Goal: Task Accomplishment & Management: Use online tool/utility

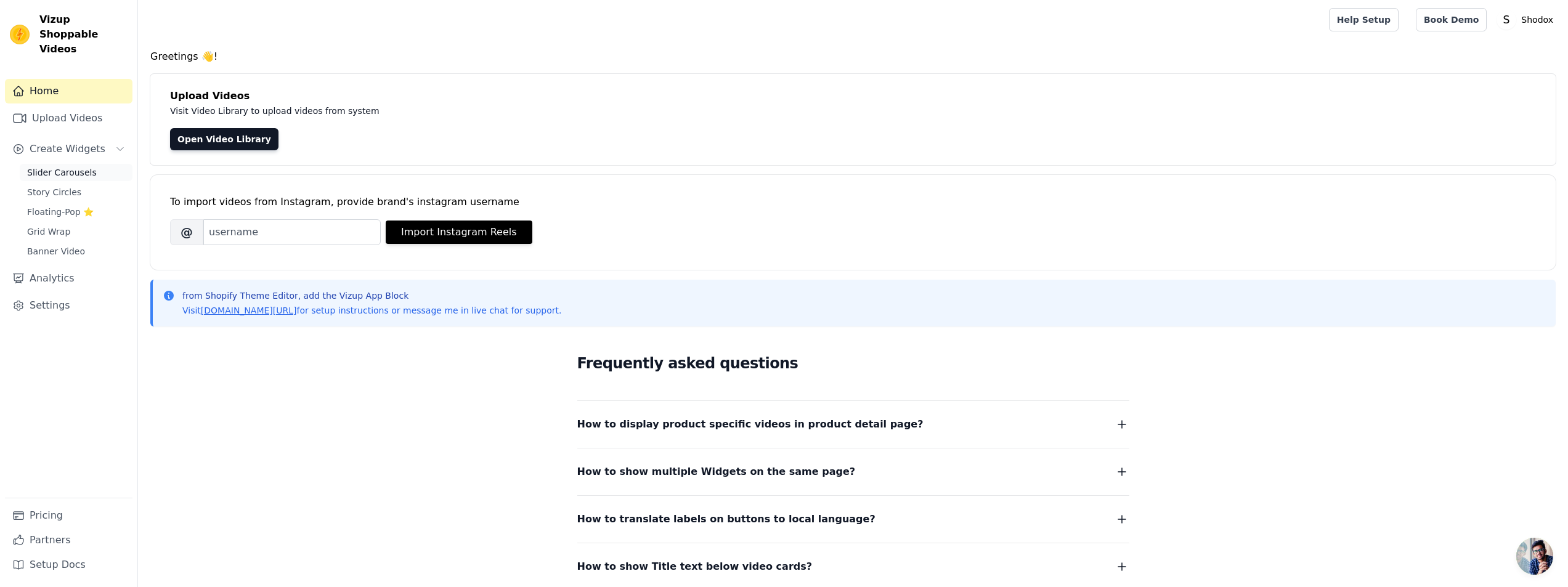
click at [85, 164] on link "Slider Carousels" at bounding box center [76, 172] width 113 height 17
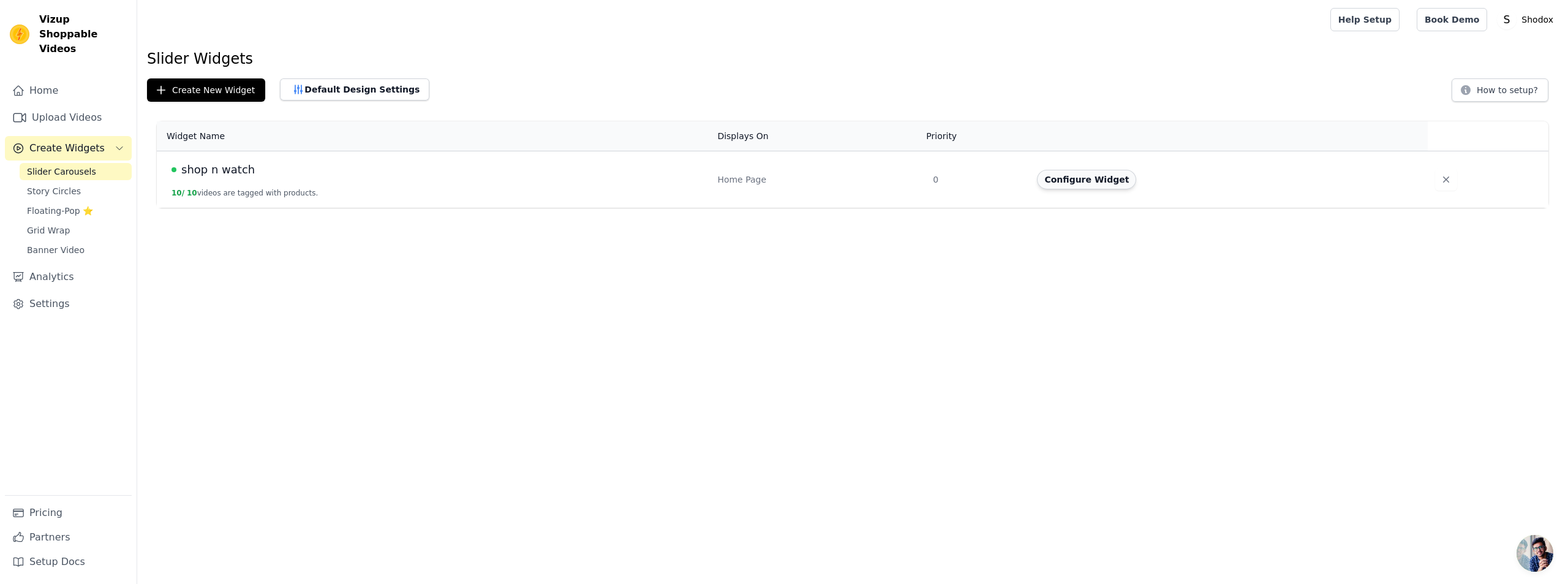
click at [1081, 186] on button "Configure Widget" at bounding box center [1086, 180] width 99 height 20
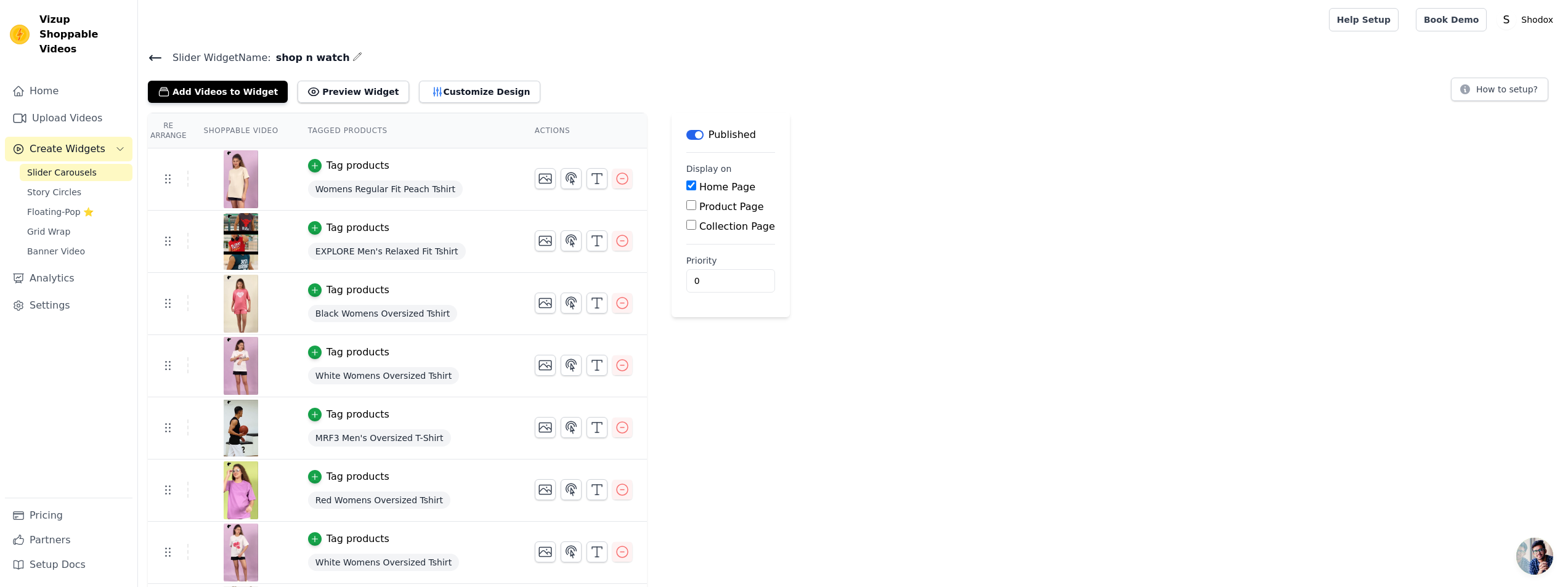
click at [294, 176] on td "Tag products Womens Regular Fit Peach Tshirt" at bounding box center [407, 179] width 227 height 62
click at [314, 161] on button "Tag products" at bounding box center [349, 165] width 81 height 15
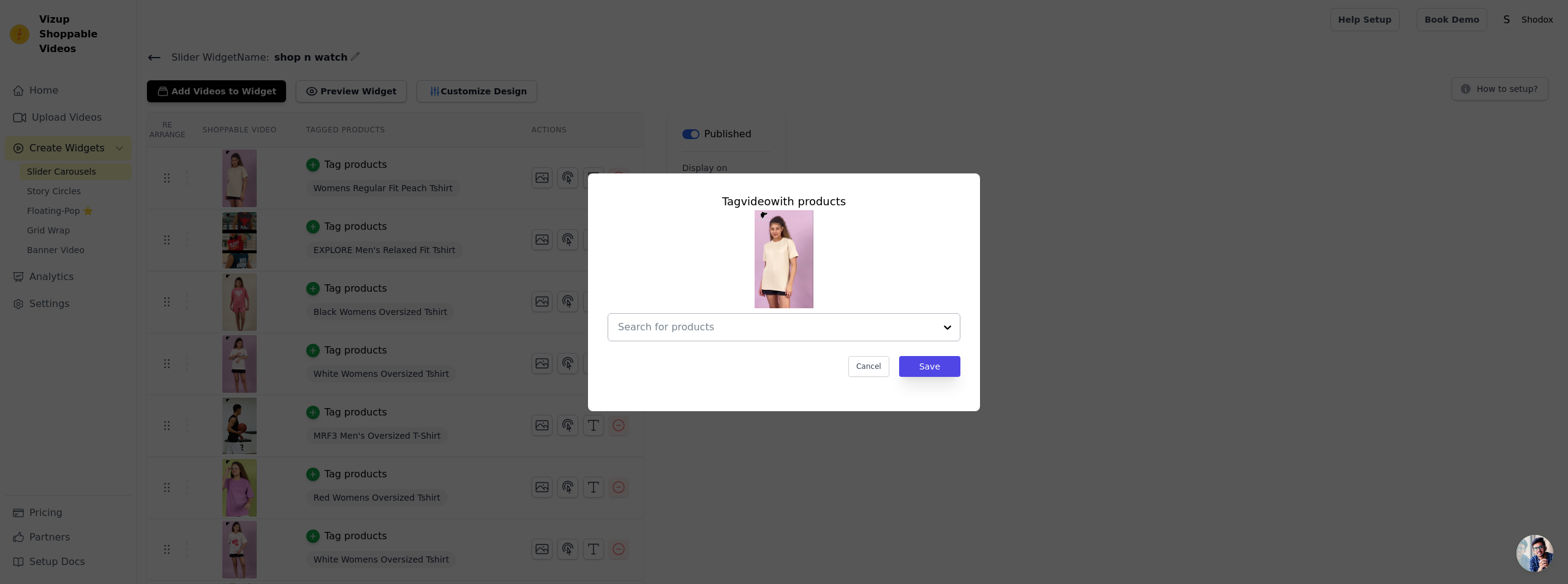
click at [960, 323] on div at bounding box center [784, 327] width 353 height 28
click at [946, 325] on div at bounding box center [947, 327] width 25 height 27
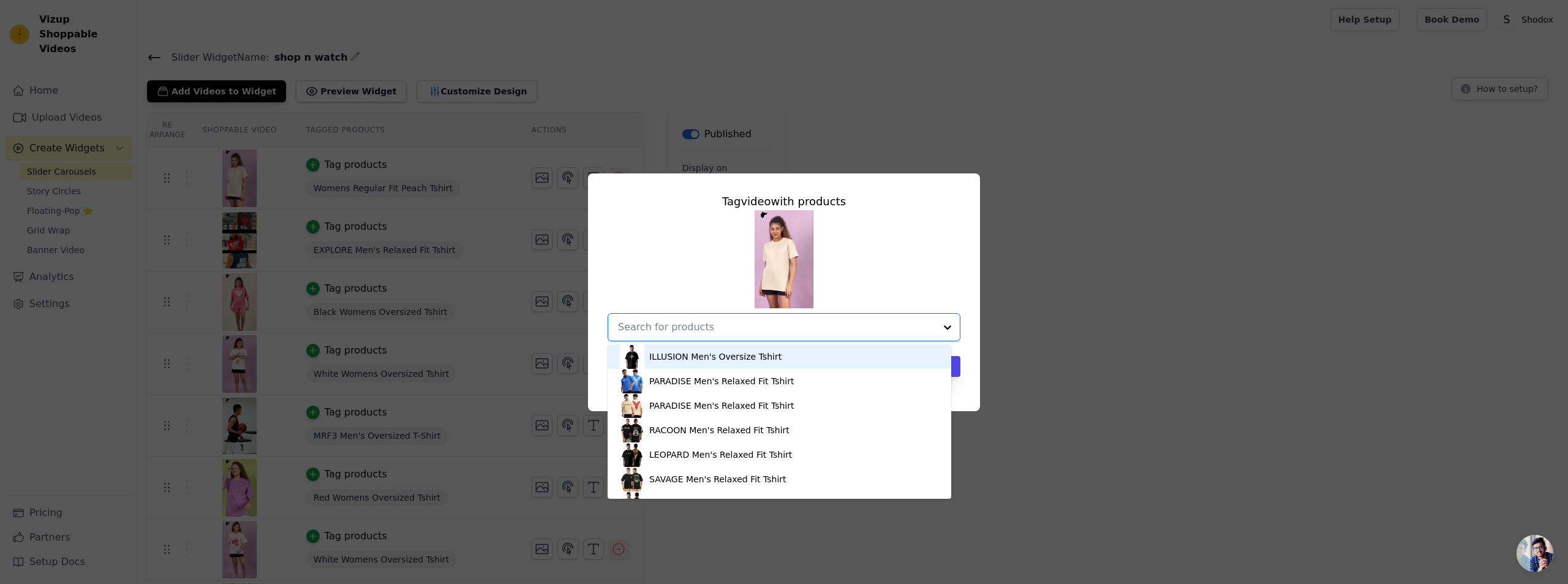
click at [946, 325] on div at bounding box center [947, 327] width 25 height 27
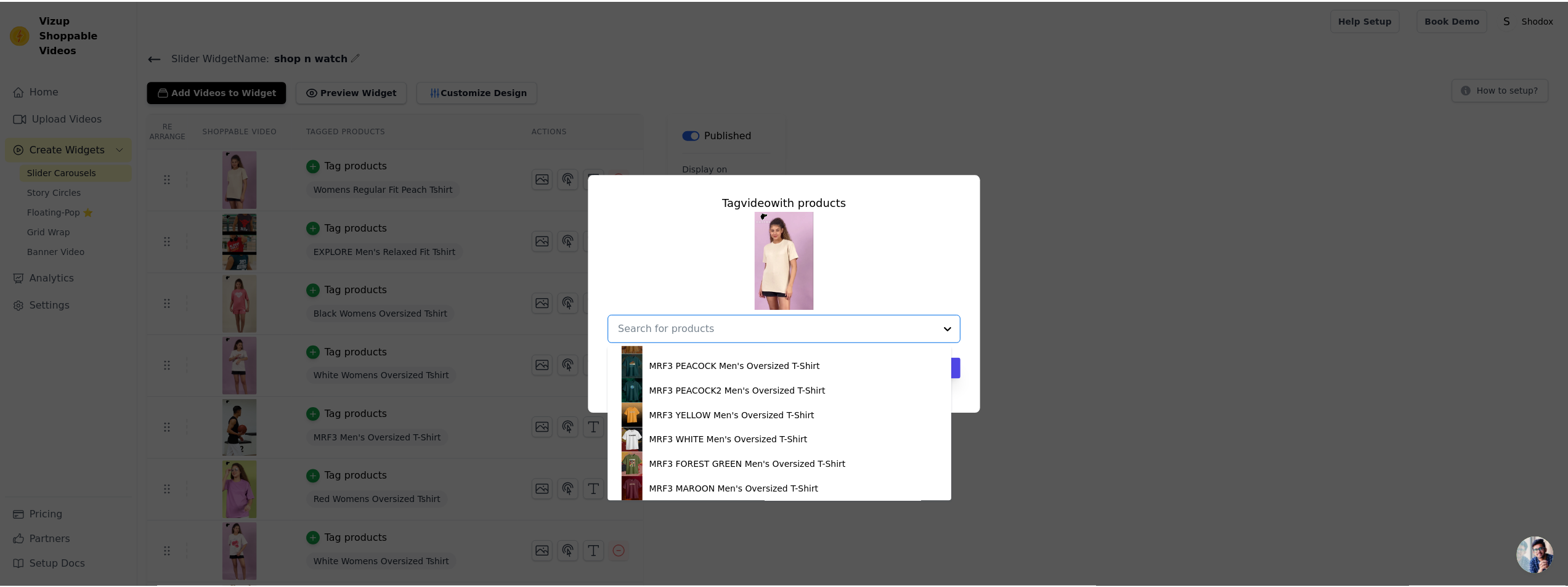
scroll to position [1232, 0]
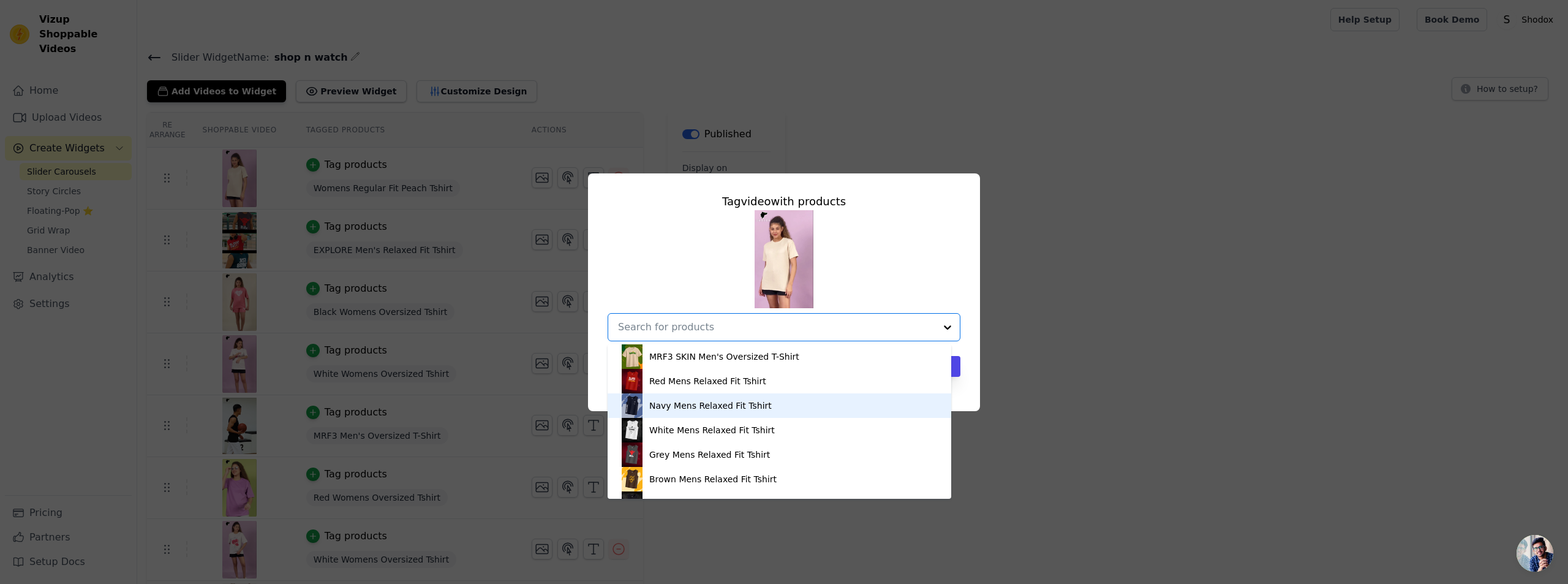
click at [728, 400] on div "Navy Mens Relaxed Fit Tshirt" at bounding box center [710, 405] width 123 height 12
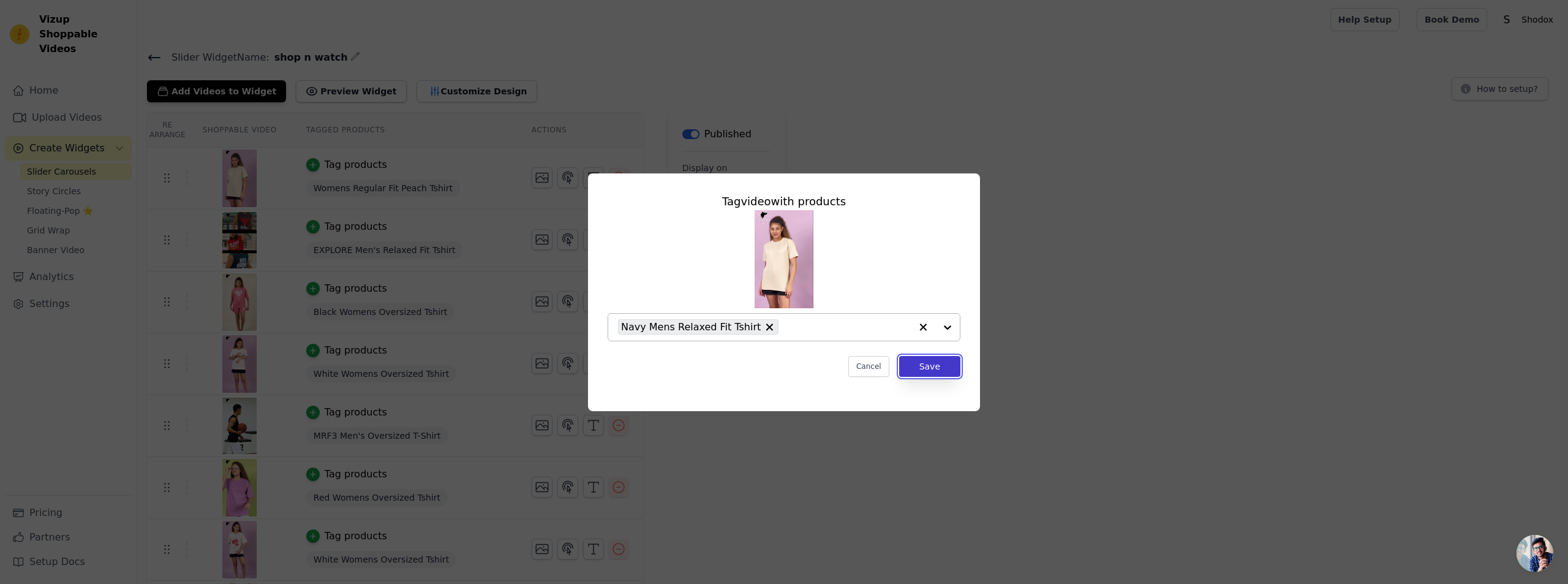
click at [935, 363] on button "Save" at bounding box center [930, 366] width 61 height 21
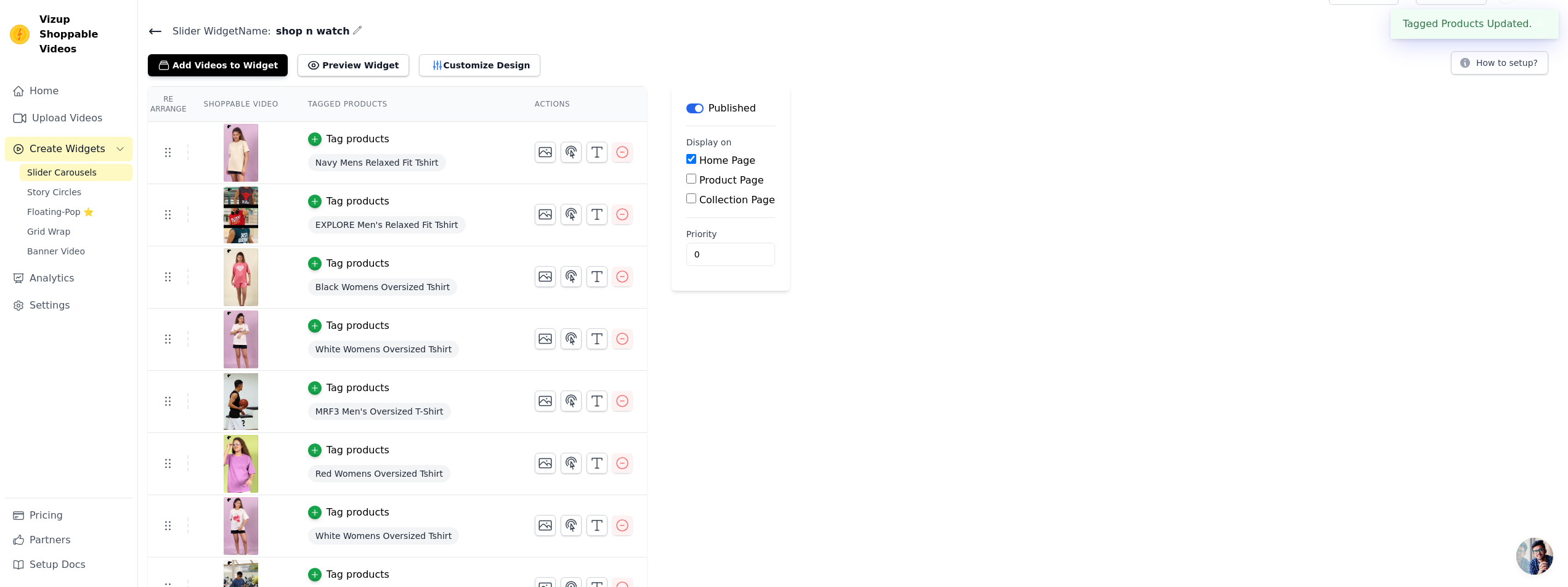
scroll to position [0, 0]
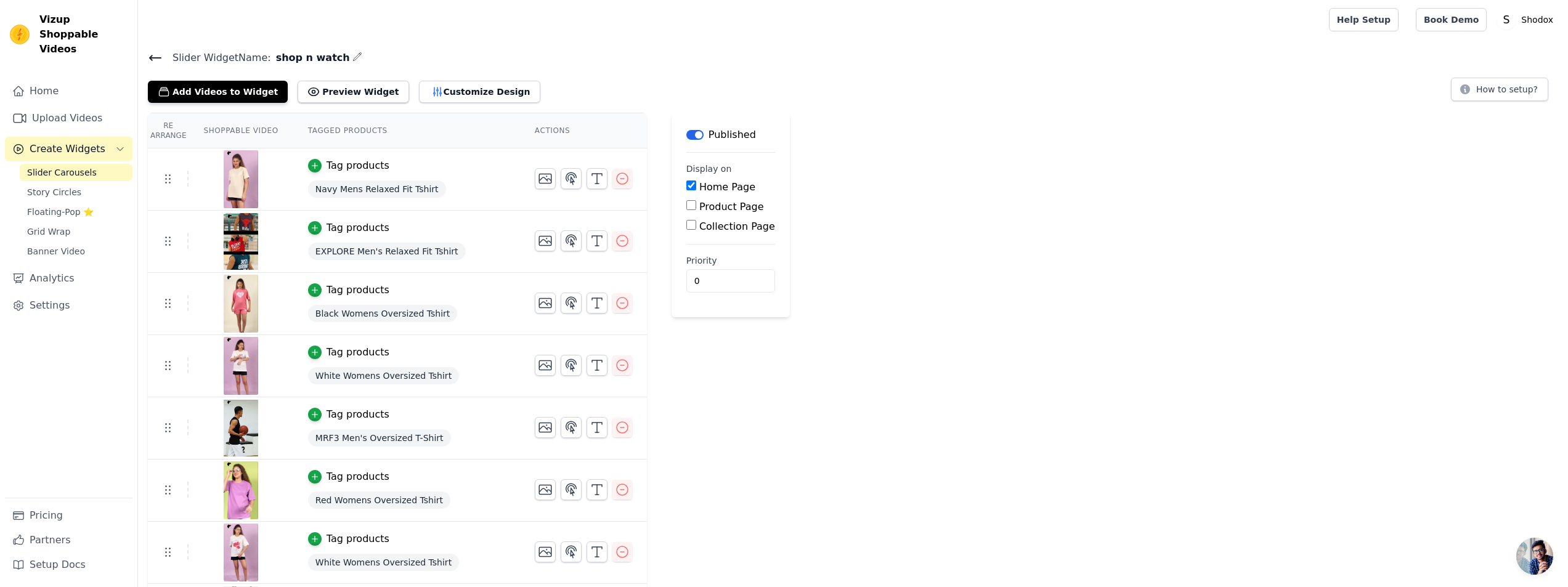
click at [55, 166] on span "Slider Carousels" at bounding box center [62, 172] width 70 height 12
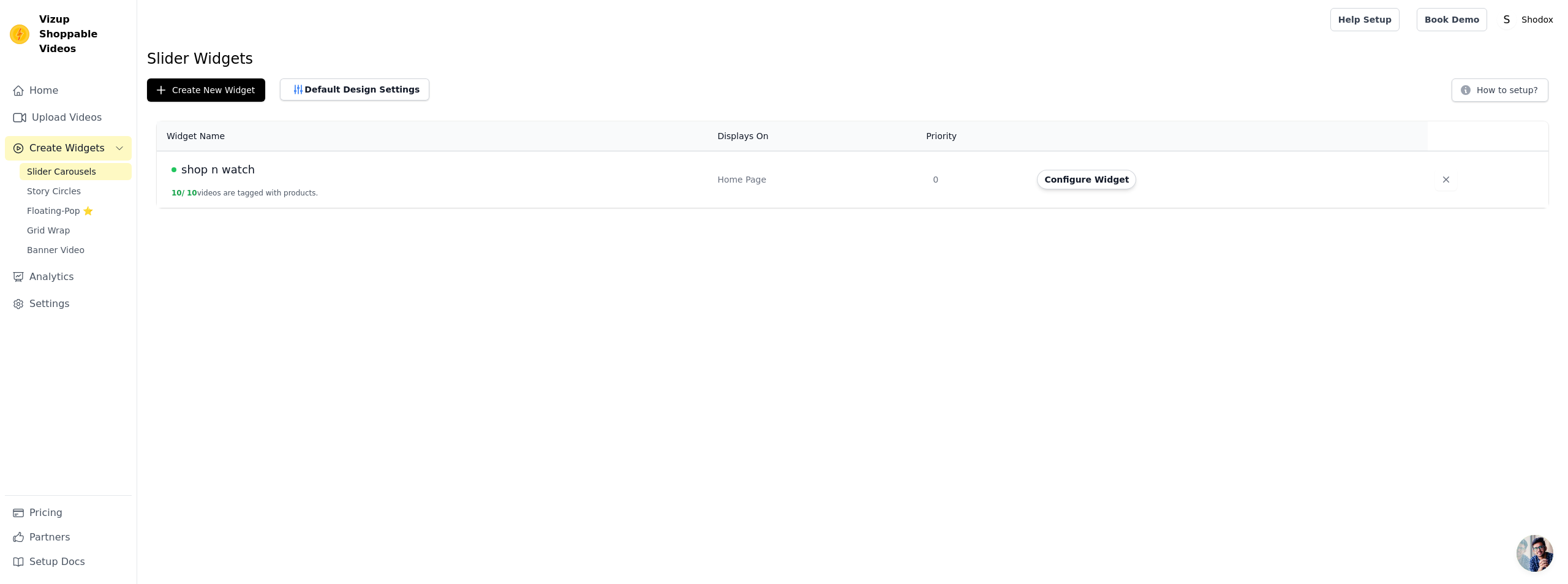
click at [258, 188] on button "10 / 10 videos are tagged with products." at bounding box center [245, 193] width 146 height 10
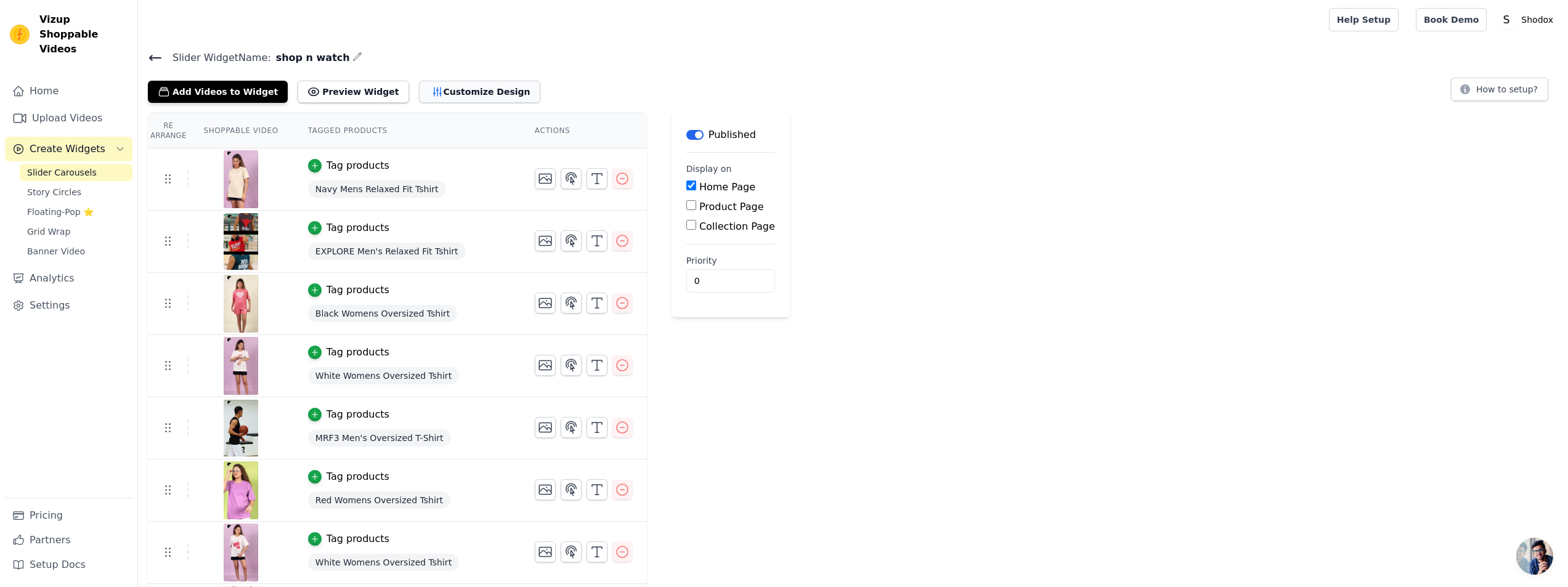
click at [431, 90] on icon "button" at bounding box center [436, 91] width 12 height 12
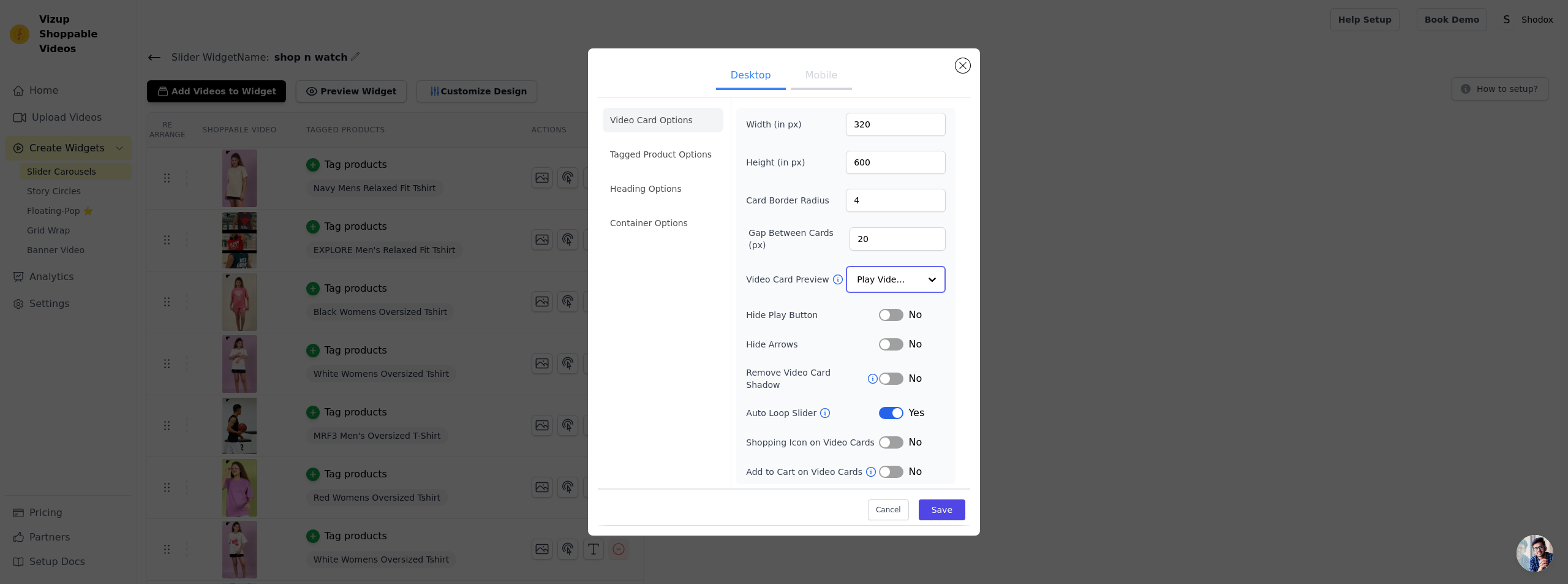
click at [899, 275] on input "Video Card Preview" at bounding box center [888, 279] width 63 height 25
click at [970, 315] on div "Video Card Options Tagged Product Options Heading Options Container Options Wid…" at bounding box center [784, 293] width 373 height 390
click at [898, 440] on button "Label" at bounding box center [891, 441] width 25 height 12
click at [893, 465] on button "Label" at bounding box center [891, 470] width 25 height 12
click at [941, 506] on button "Save" at bounding box center [941, 509] width 46 height 21
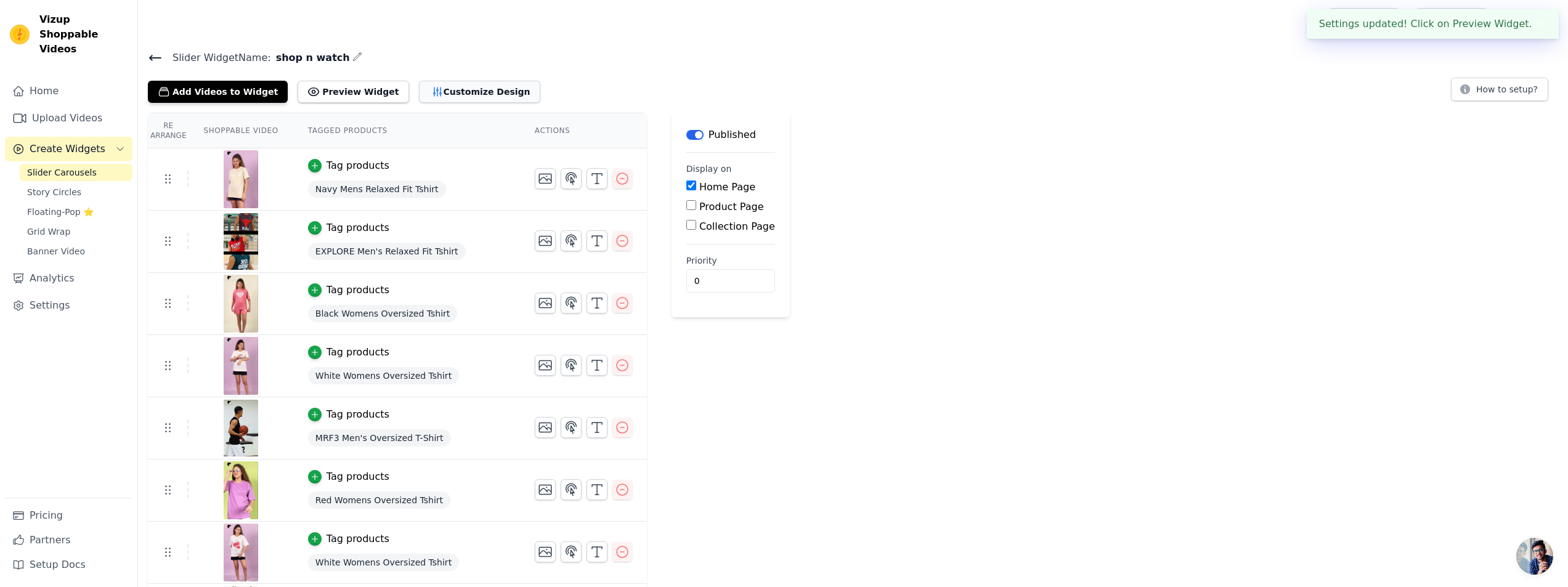
click at [427, 96] on button "Customize Design" at bounding box center [479, 91] width 122 height 22
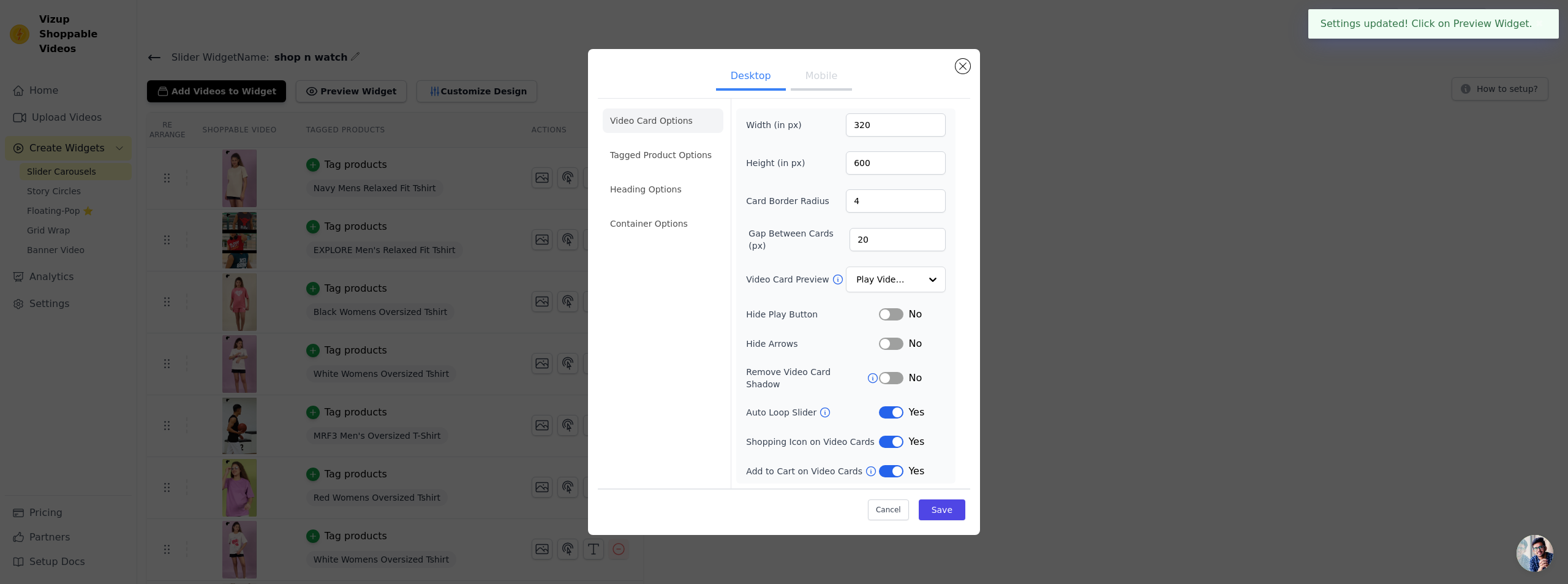
click at [829, 84] on button "Mobile" at bounding box center [821, 77] width 61 height 27
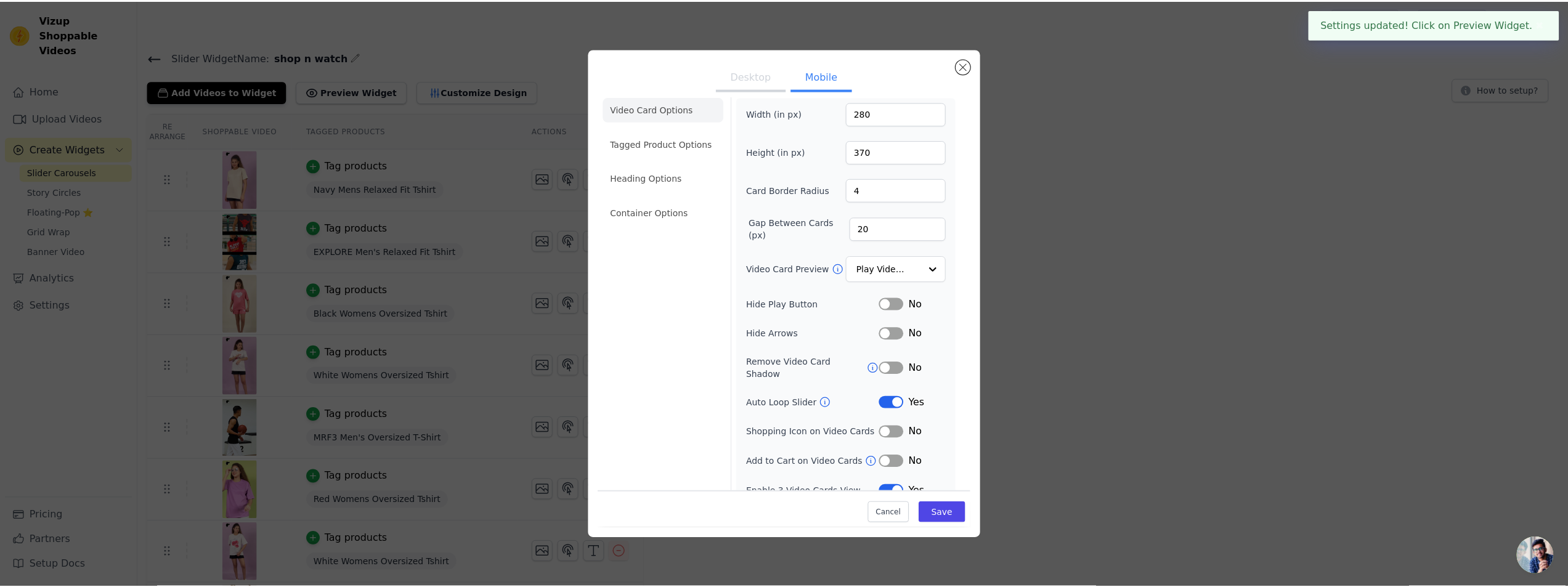
scroll to position [17, 0]
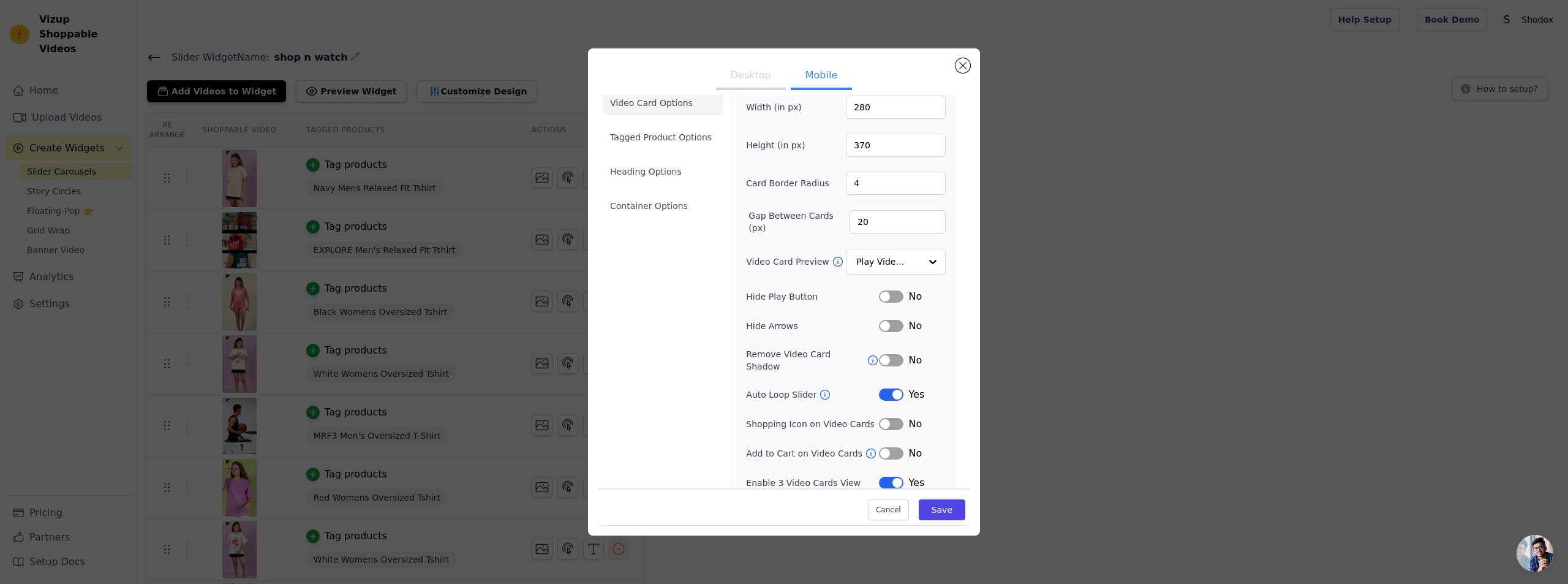
drag, startPoint x: 885, startPoint y: 444, endPoint x: 879, endPoint y: 433, distance: 12.5
click at [883, 448] on button "Label" at bounding box center [891, 453] width 25 height 12
click at [881, 418] on button "Label" at bounding box center [891, 423] width 25 height 12
click at [928, 503] on button "Save" at bounding box center [941, 510] width 46 height 21
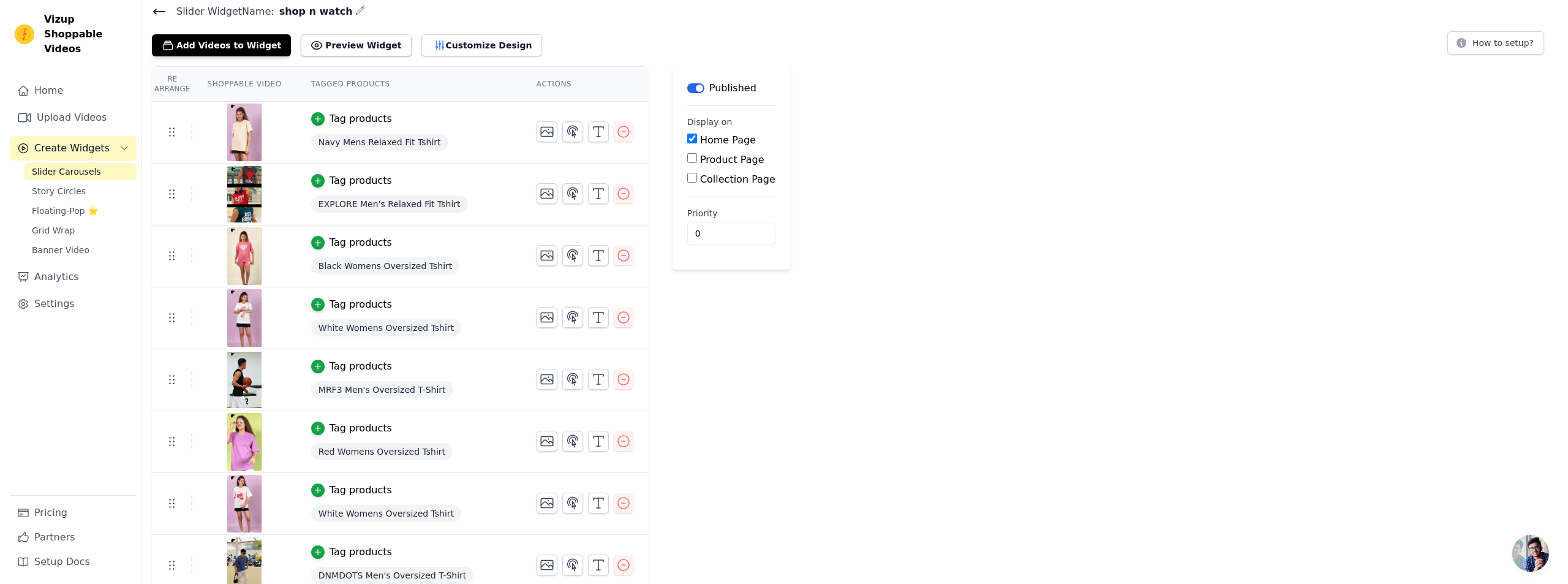
scroll to position [0, 0]
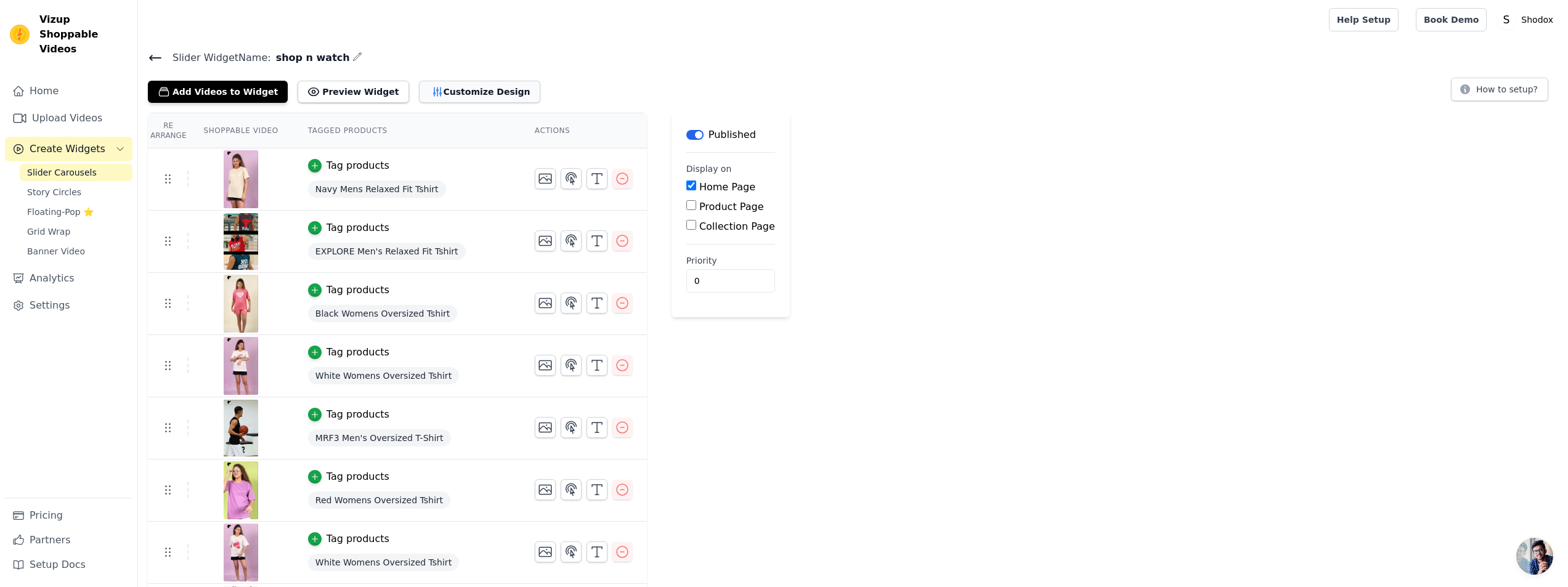
click at [433, 88] on icon "button" at bounding box center [436, 91] width 8 height 8
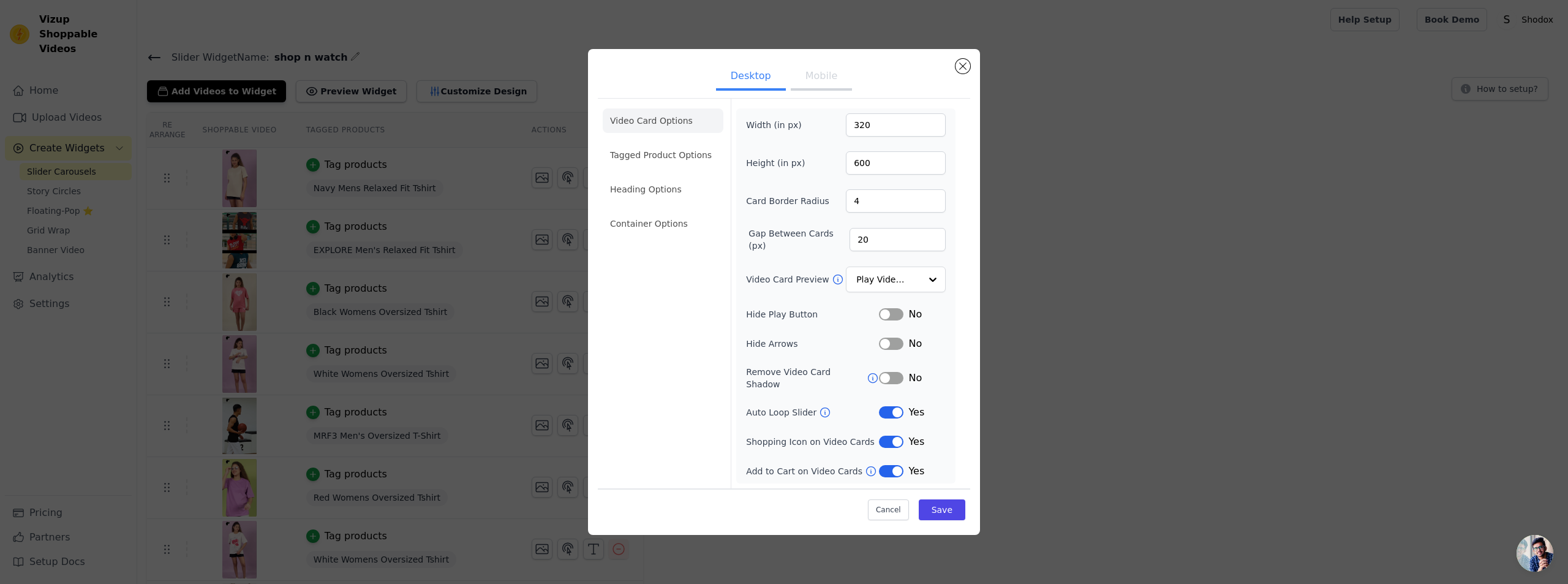
click at [891, 465] on button "Label" at bounding box center [891, 470] width 25 height 12
click at [825, 82] on button "Mobile" at bounding box center [821, 77] width 61 height 27
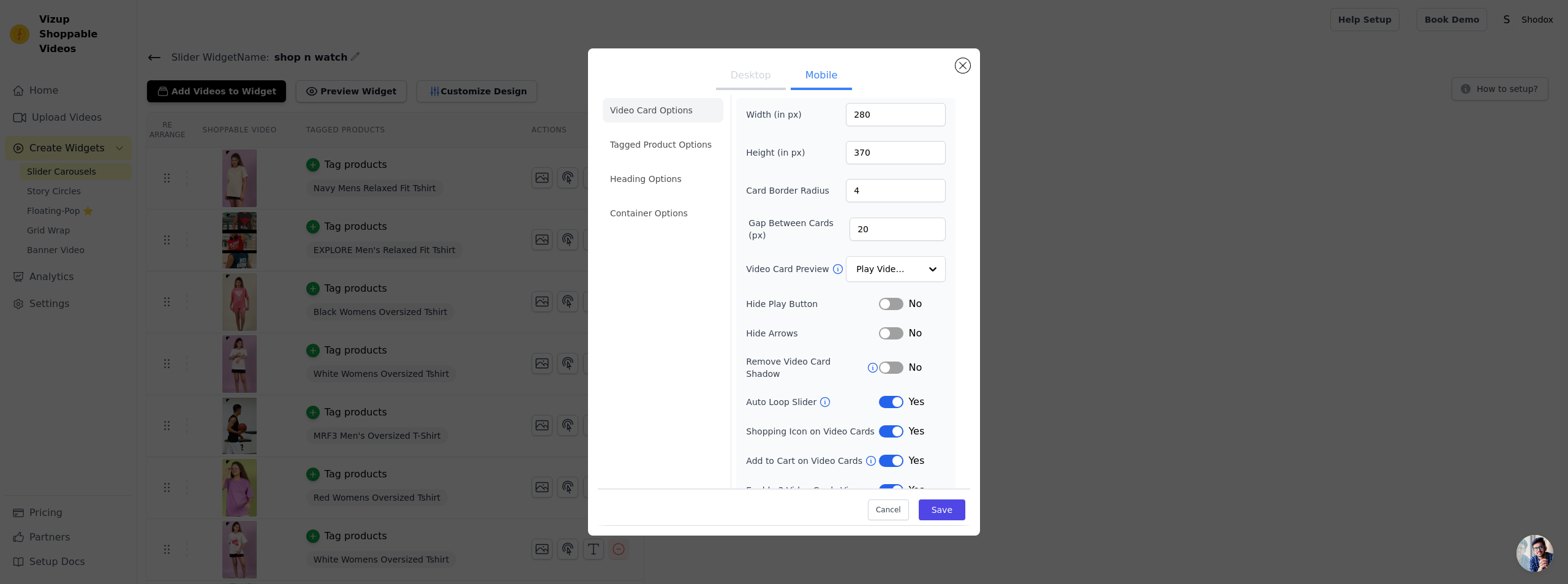
scroll to position [17, 0]
click at [883, 448] on button "Label" at bounding box center [891, 453] width 25 height 12
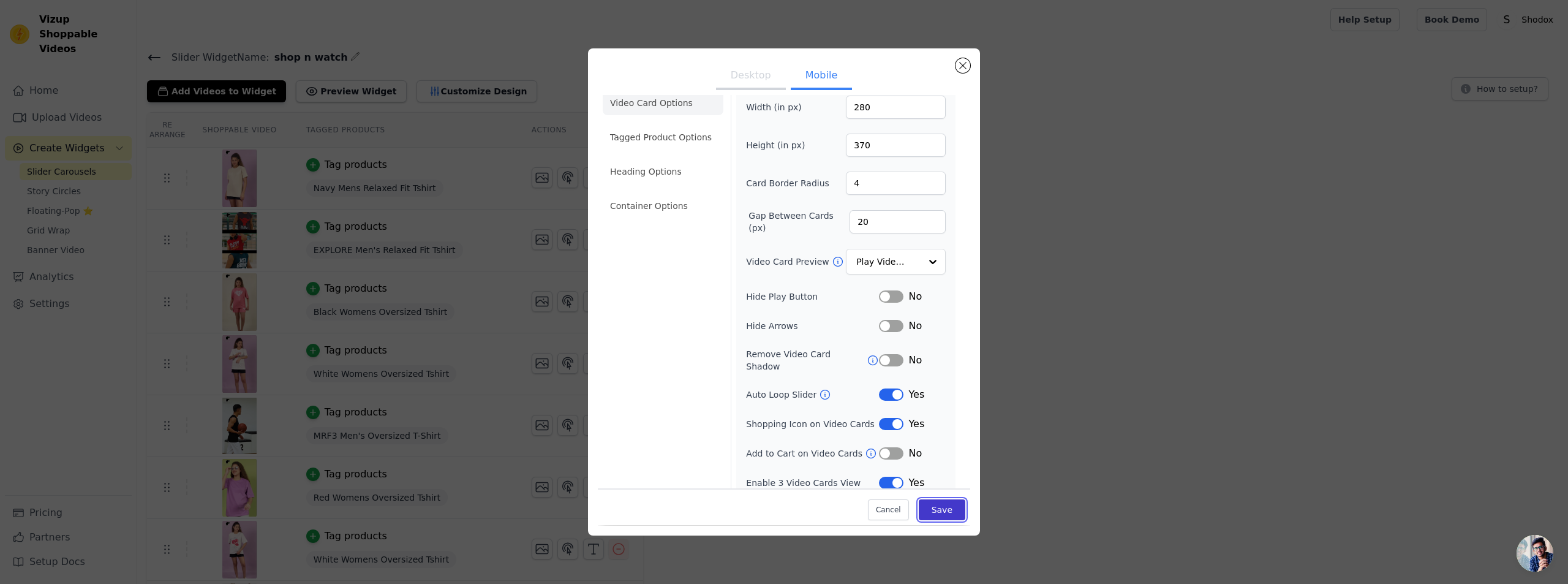
click at [924, 503] on button "Save" at bounding box center [941, 510] width 46 height 21
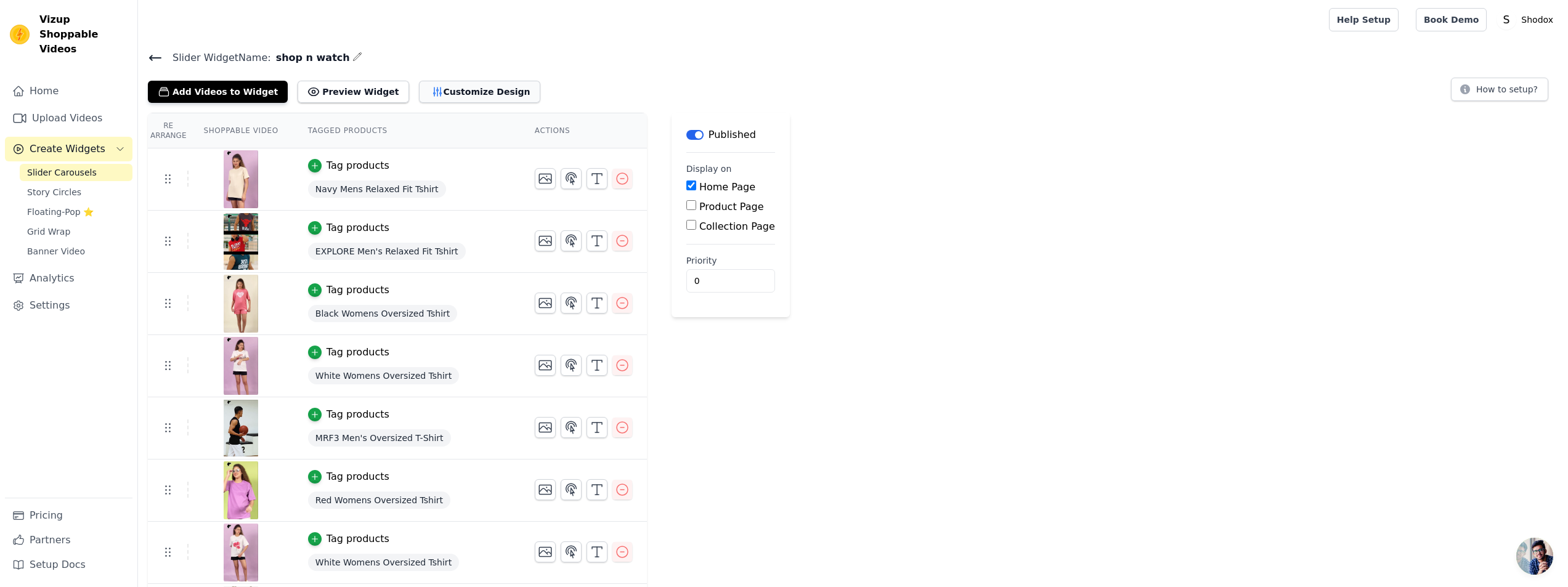
click at [481, 88] on button "Customize Design" at bounding box center [479, 91] width 122 height 22
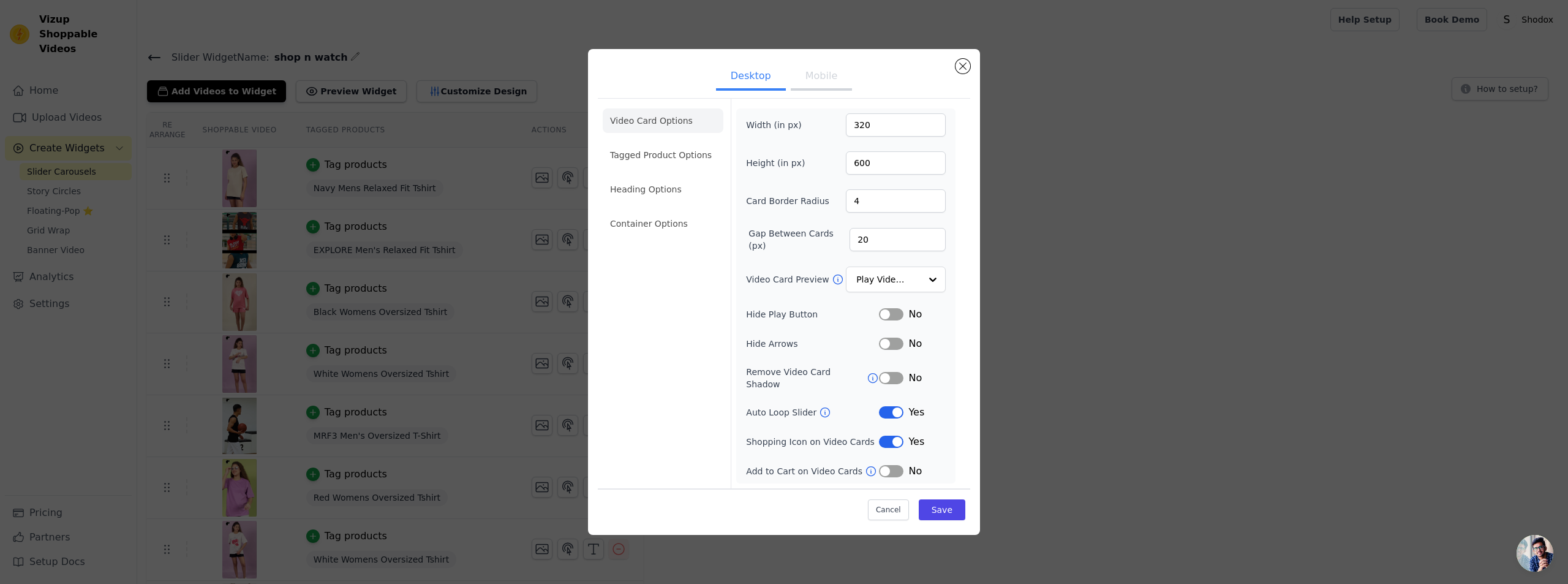
click at [806, 91] on button "Mobile" at bounding box center [821, 77] width 61 height 27
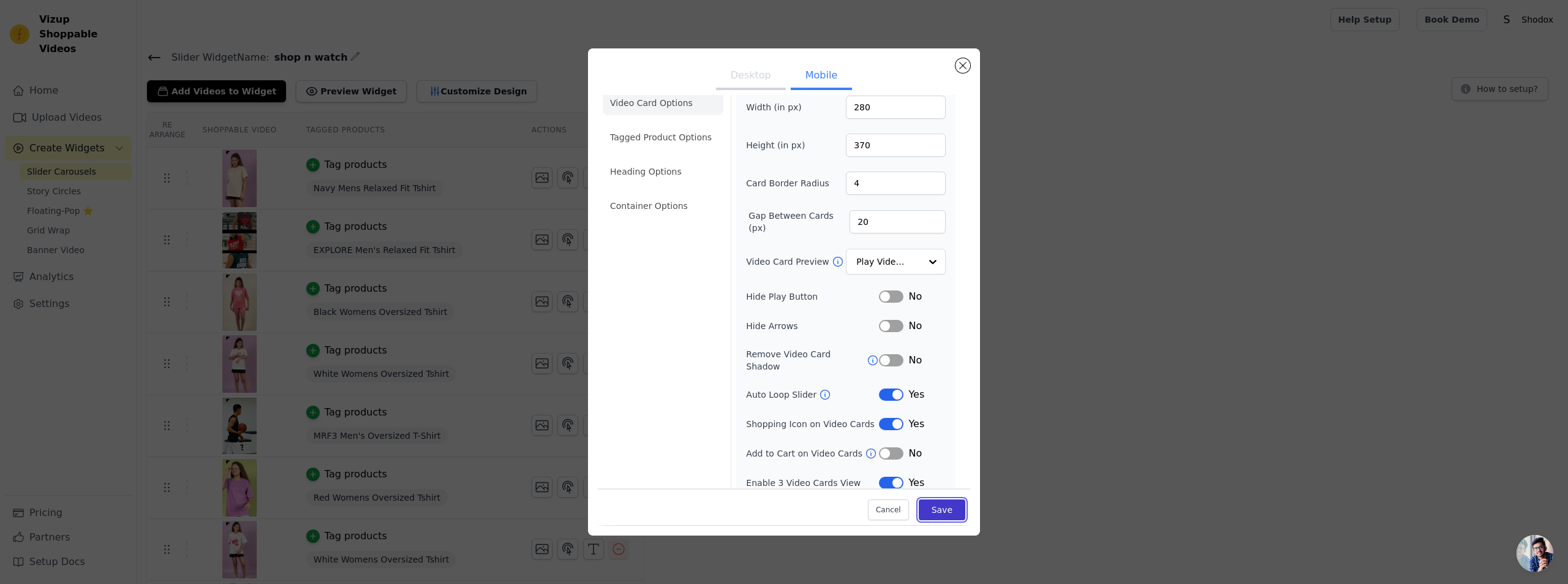
click at [939, 517] on button "Save" at bounding box center [941, 510] width 46 height 21
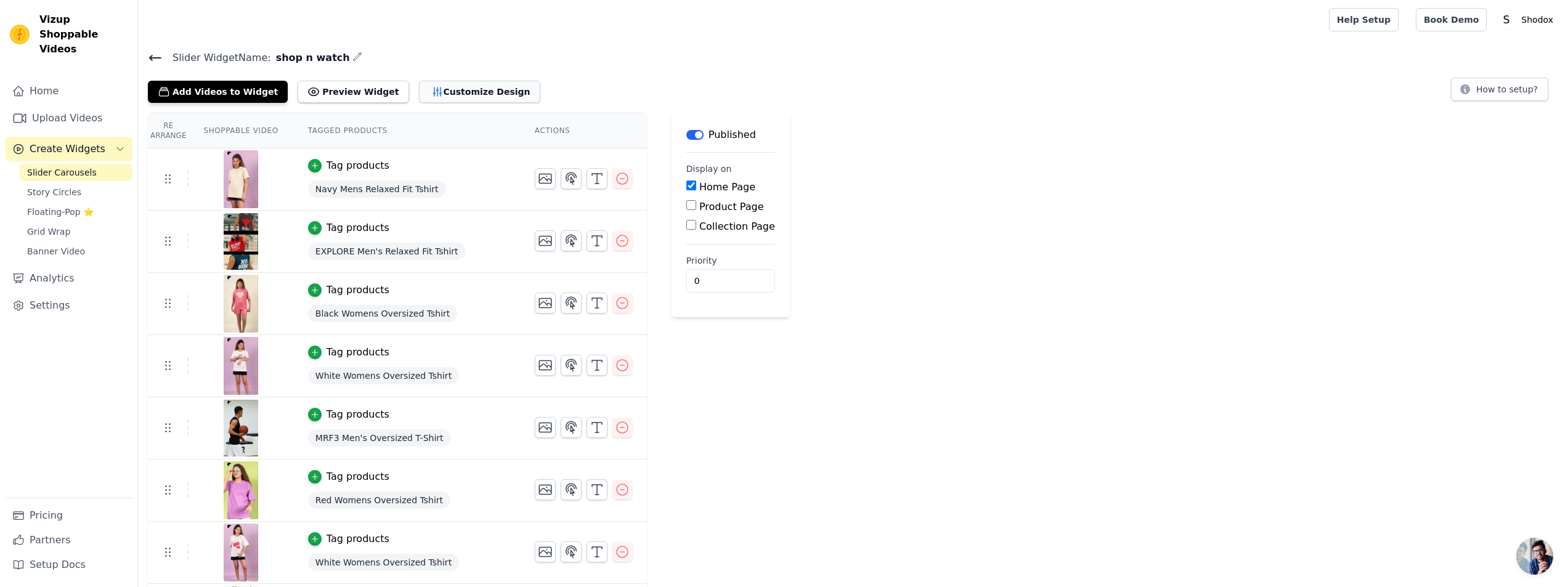
click at [480, 96] on button "Customize Design" at bounding box center [479, 91] width 122 height 22
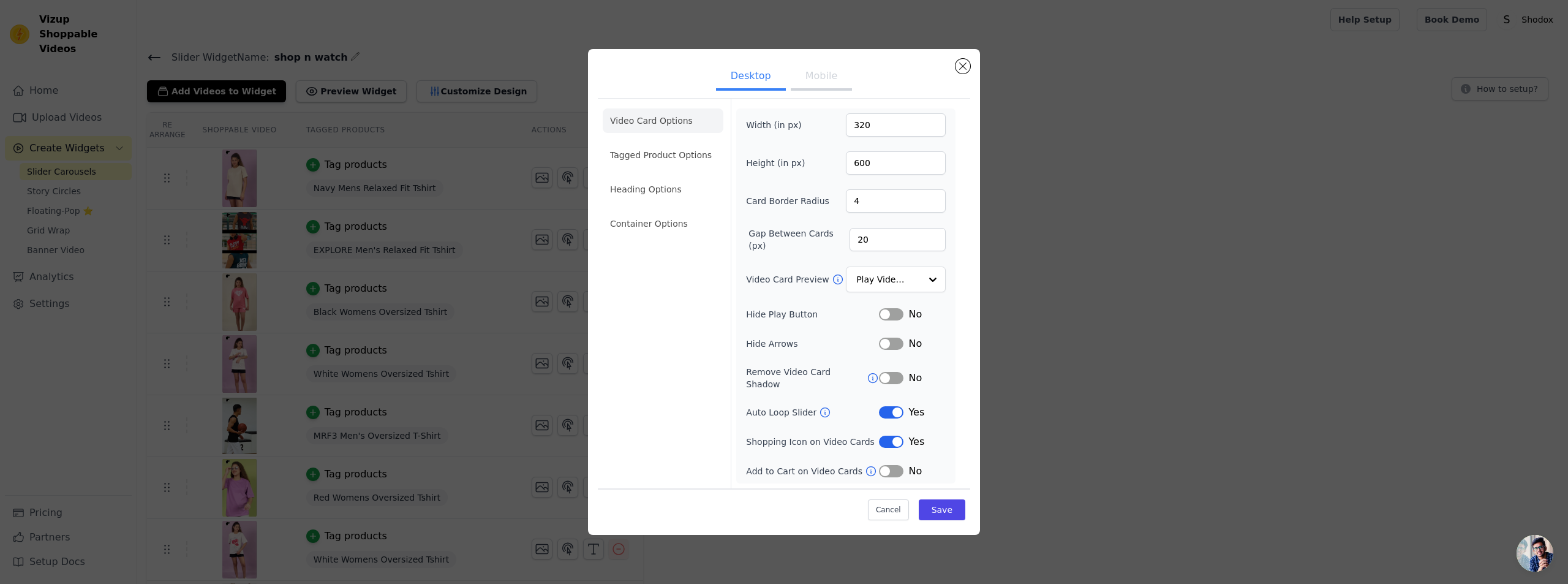
click at [890, 438] on button "Label" at bounding box center [891, 441] width 25 height 12
click at [894, 440] on button "Label" at bounding box center [891, 441] width 25 height 12
click at [811, 82] on button "Mobile" at bounding box center [821, 77] width 61 height 27
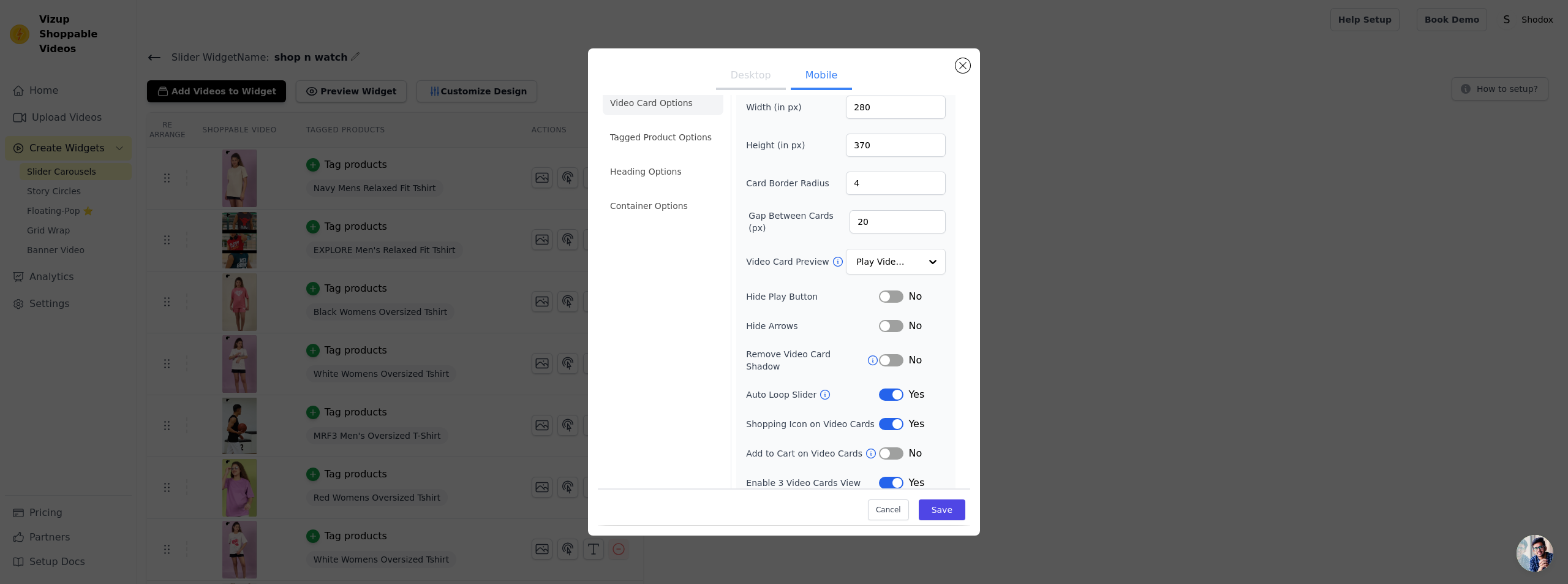
click at [880, 448] on button "Label" at bounding box center [891, 453] width 25 height 12
click at [945, 506] on button "Save" at bounding box center [941, 510] width 46 height 21
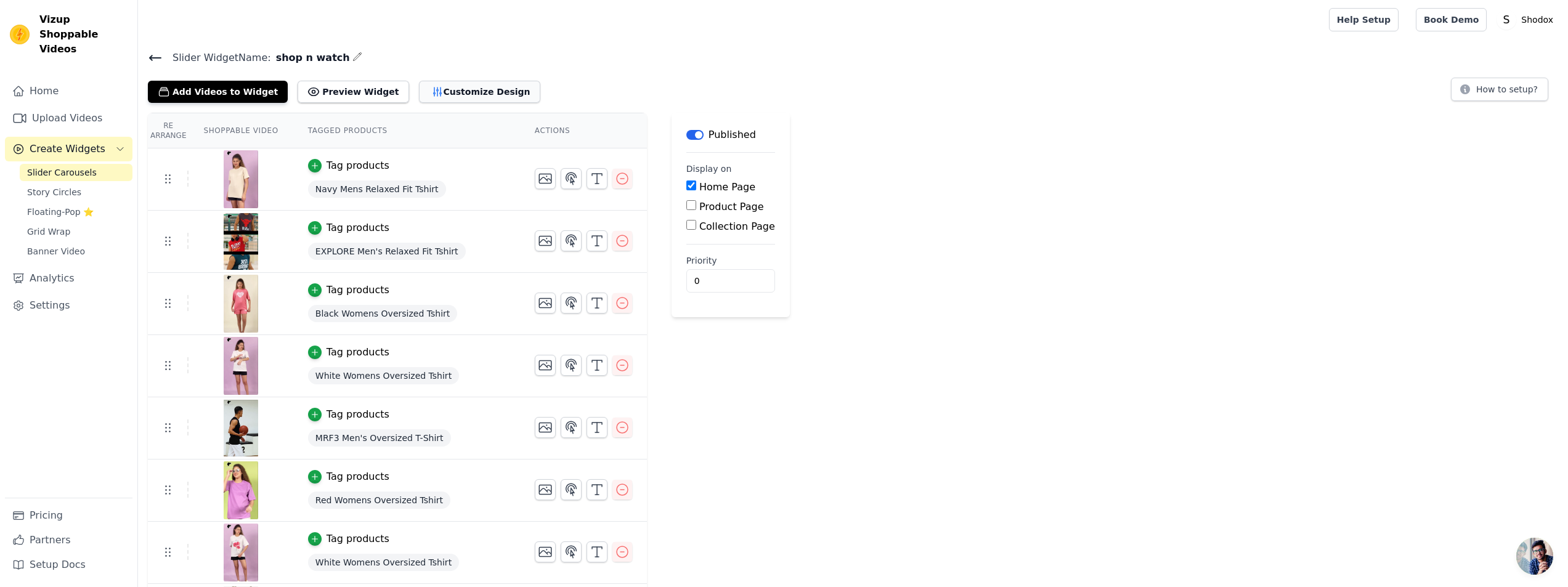
click at [435, 89] on button "Customize Design" at bounding box center [479, 91] width 122 height 22
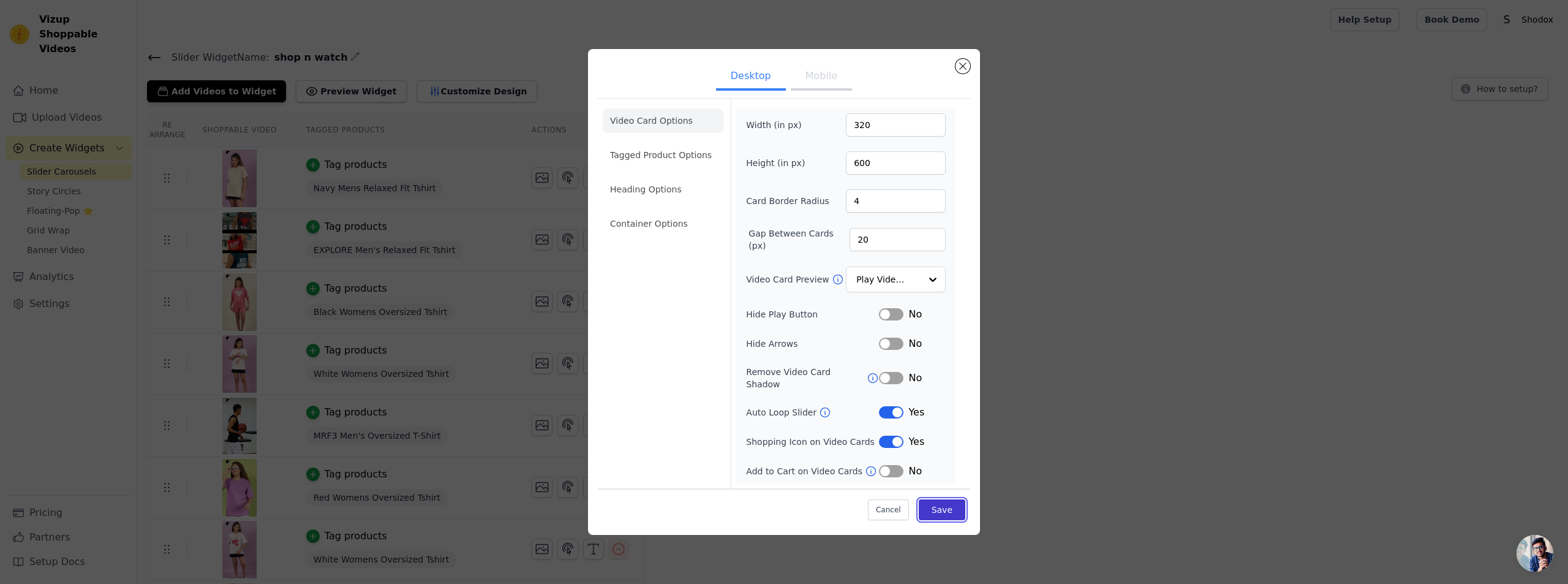
click at [935, 504] on button "Save" at bounding box center [941, 509] width 46 height 21
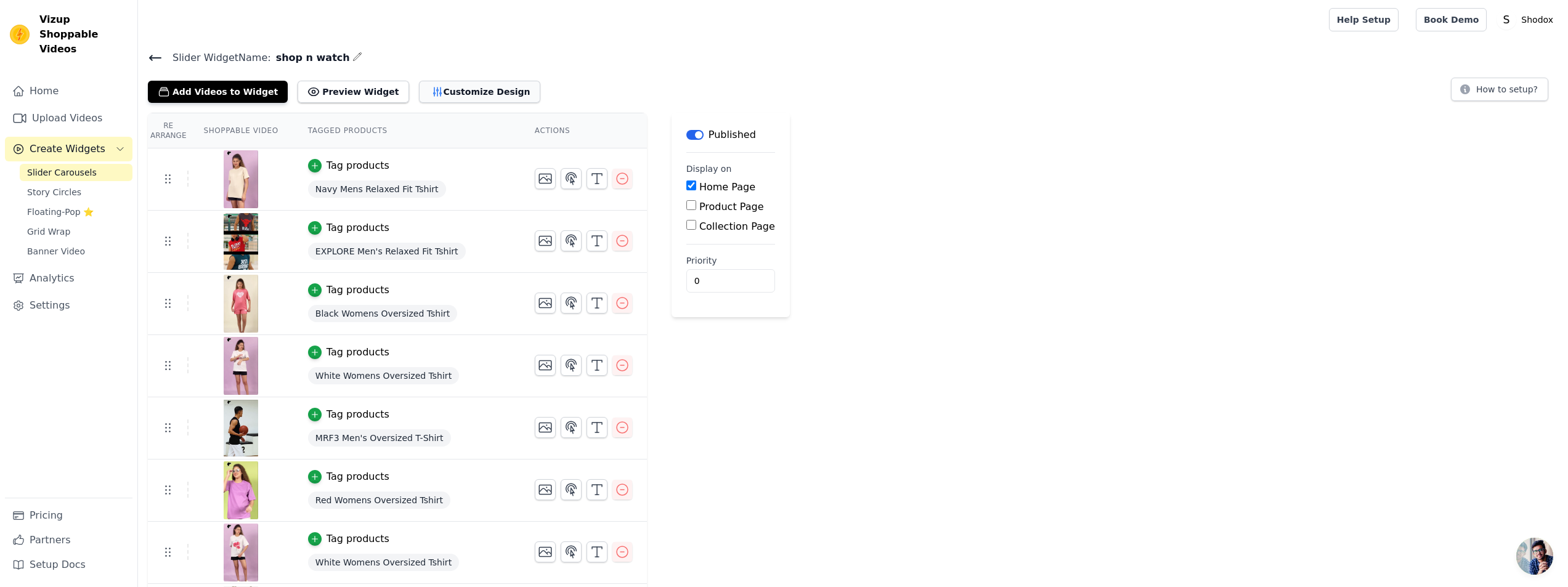
click at [419, 93] on button "Customize Design" at bounding box center [479, 91] width 122 height 22
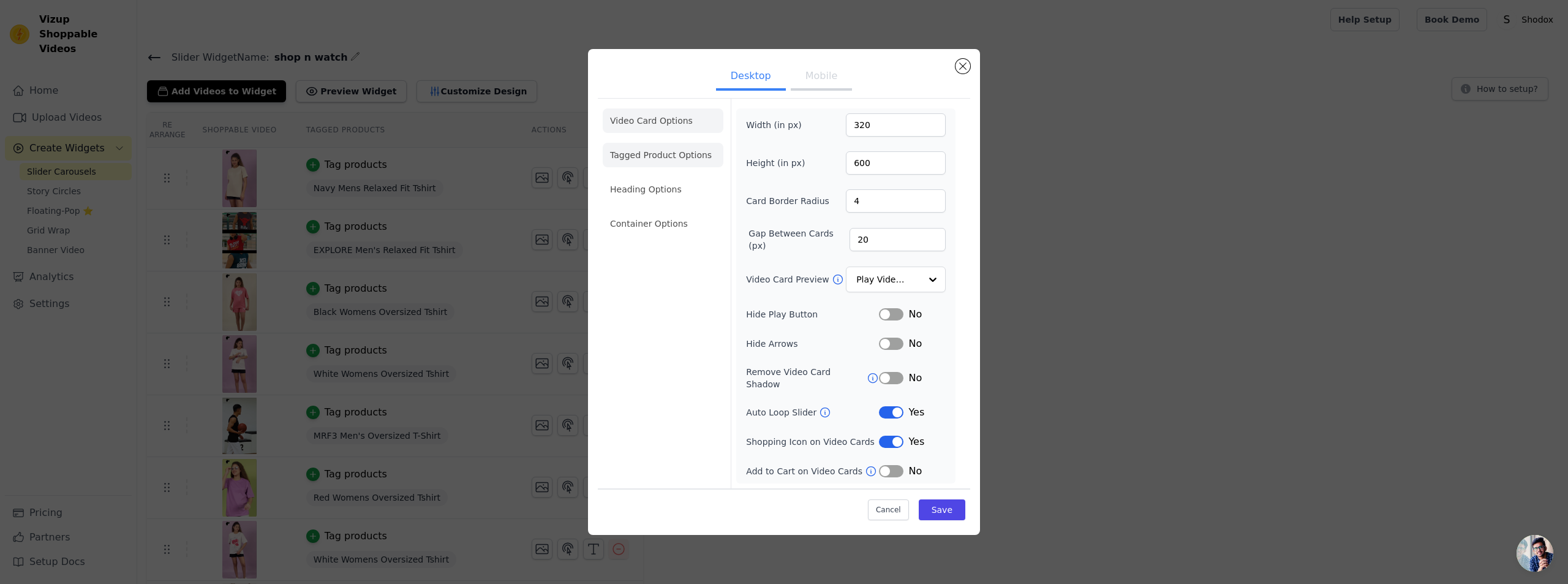
click at [678, 211] on li "Tagged Product Options" at bounding box center [663, 223] width 121 height 25
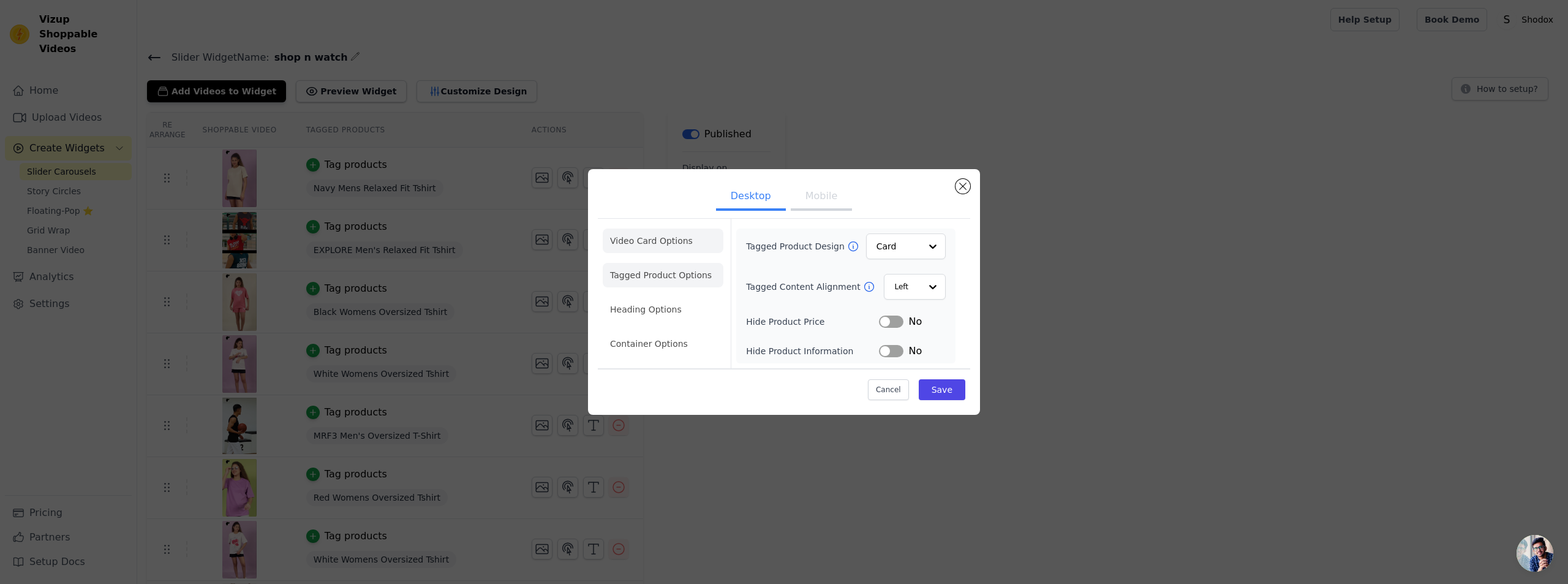
click at [663, 263] on li "Video Card Options" at bounding box center [663, 275] width 121 height 25
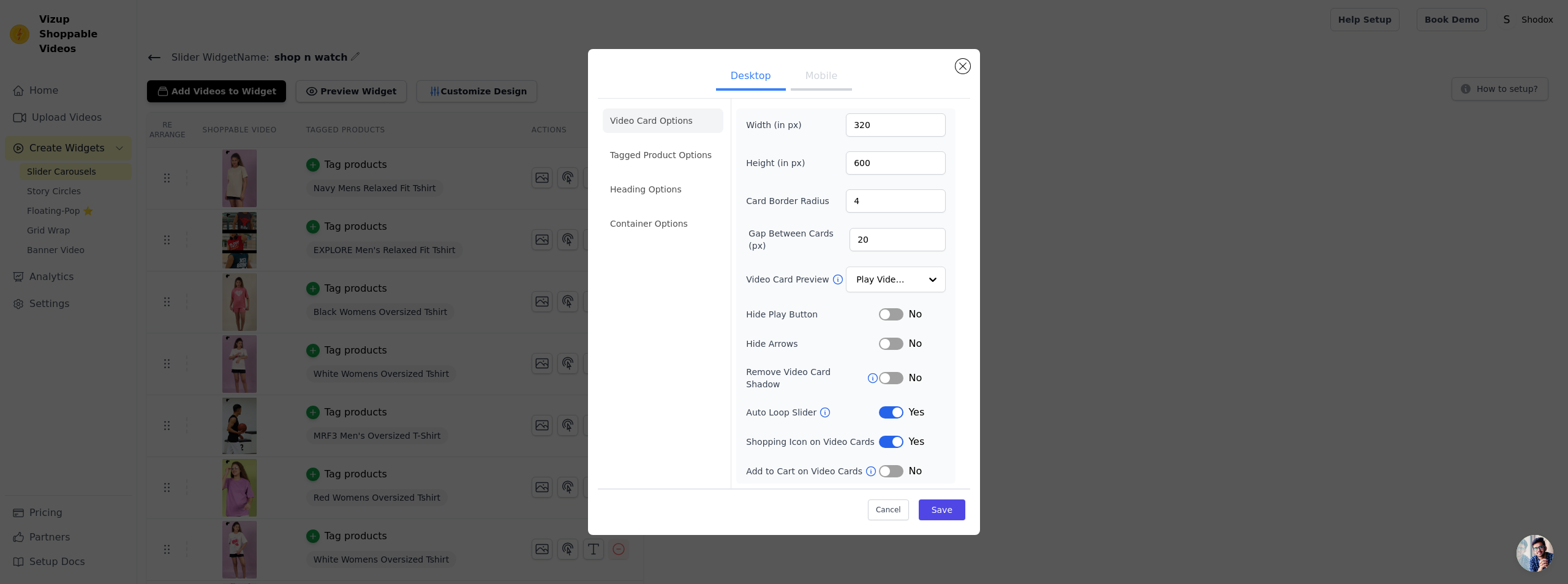
click at [814, 87] on button "Mobile" at bounding box center [821, 77] width 61 height 27
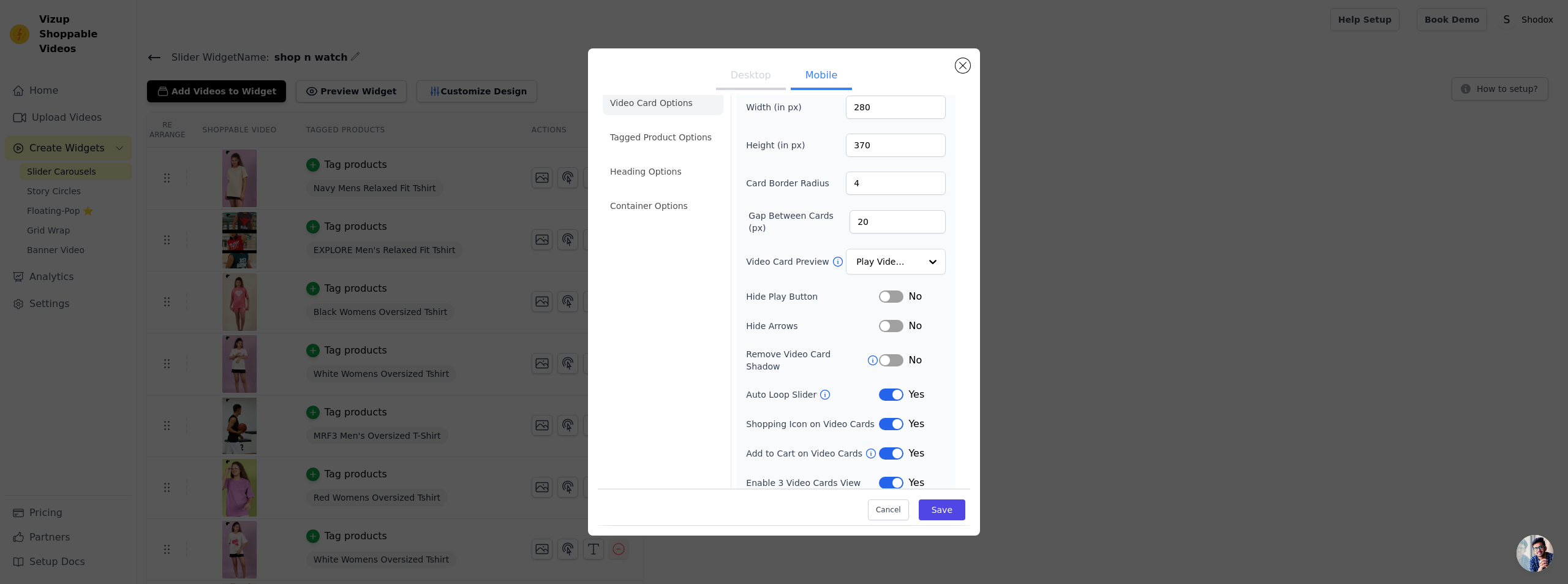
click at [885, 418] on button "Label" at bounding box center [891, 423] width 25 height 12
click at [885, 477] on button "Label" at bounding box center [891, 482] width 25 height 12
click at [882, 418] on button "Label" at bounding box center [891, 423] width 25 height 12
click at [881, 448] on button "Label" at bounding box center [891, 453] width 25 height 12
click at [926, 510] on button "Save" at bounding box center [941, 510] width 46 height 21
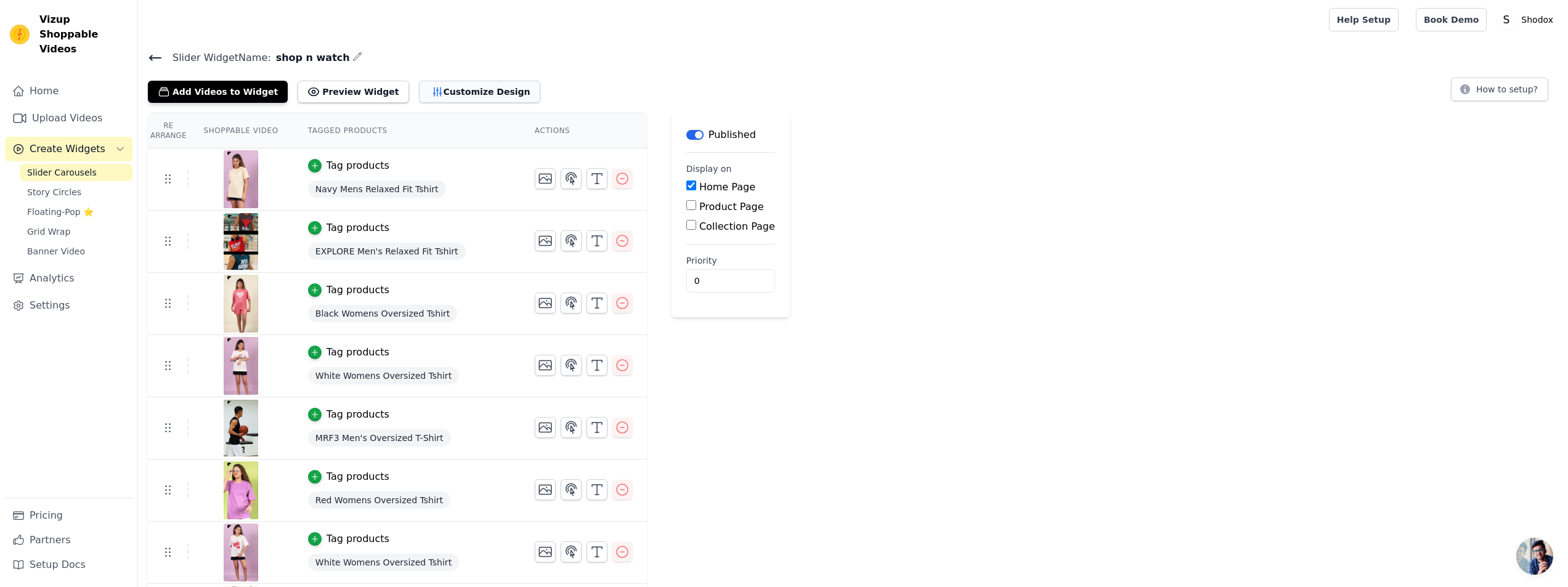
click at [458, 93] on button "Customize Design" at bounding box center [479, 91] width 122 height 22
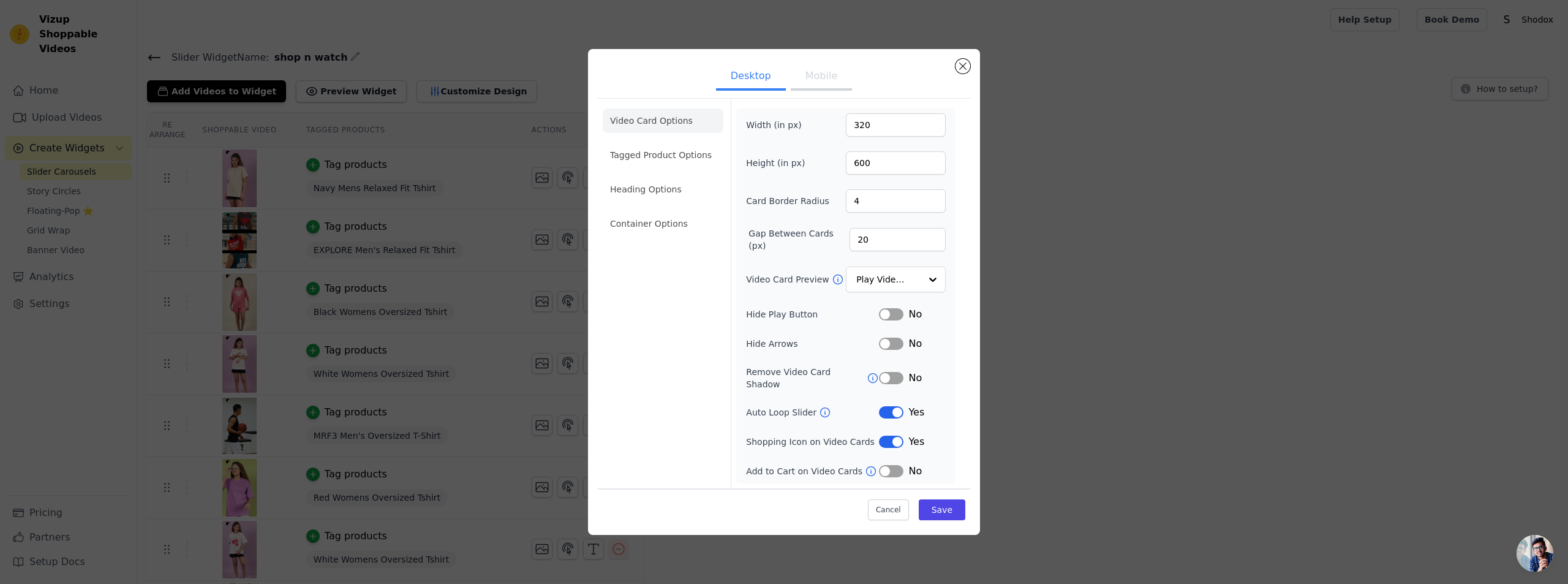
click at [819, 74] on button "Mobile" at bounding box center [821, 77] width 61 height 27
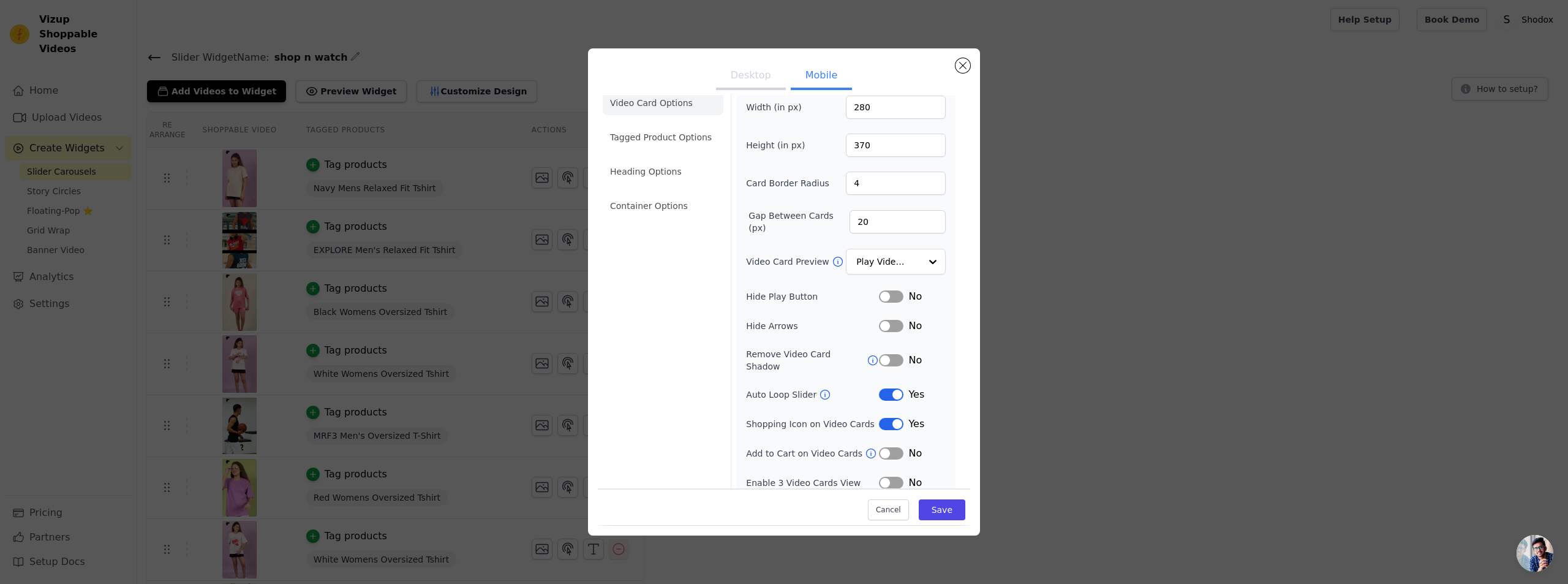
click at [879, 477] on button "Label" at bounding box center [891, 482] width 25 height 12
click at [931, 509] on button "Save" at bounding box center [941, 510] width 46 height 21
